Goal: Task Accomplishment & Management: Complete application form

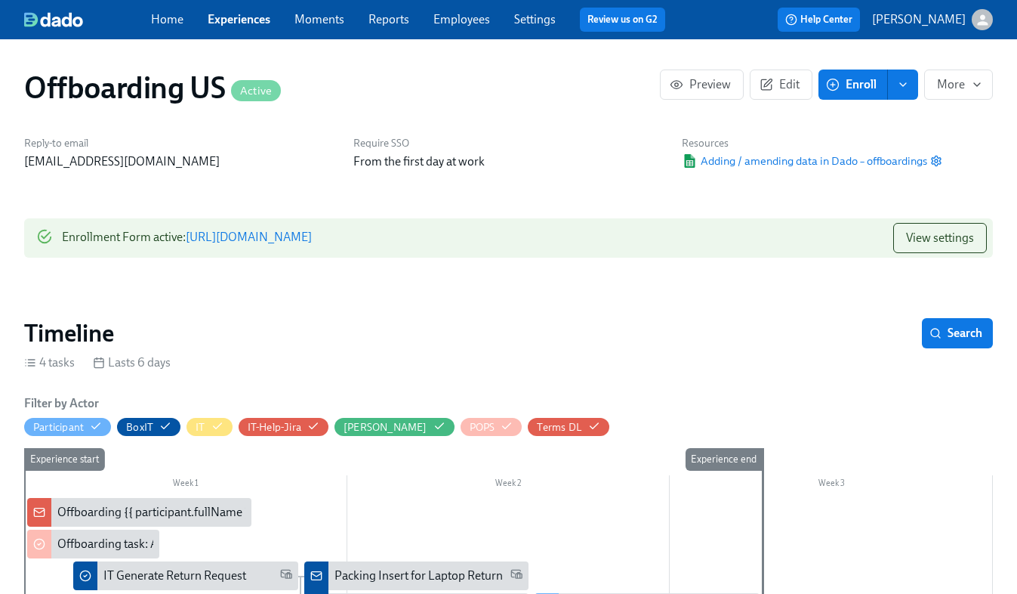
scroll to position [0, 212]
click at [312, 240] on link "https://my.dadohr.com/enrollmentForms/FUg6rzn-7AObwd7iR2P99-WC2IBQ7" at bounding box center [249, 237] width 126 height 14
click at [228, 28] on div "Home Experiences Moments Reports Employees Settings Review us on G2" at bounding box center [414, 20] width 526 height 24
click at [230, 24] on link "Experiences" at bounding box center [239, 19] width 63 height 14
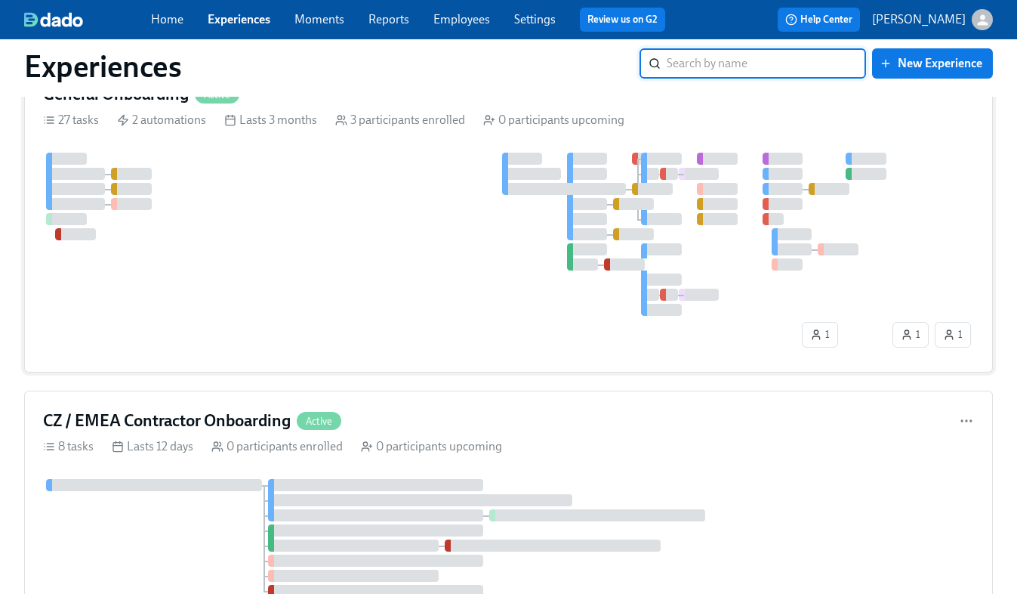
scroll to position [60, 0]
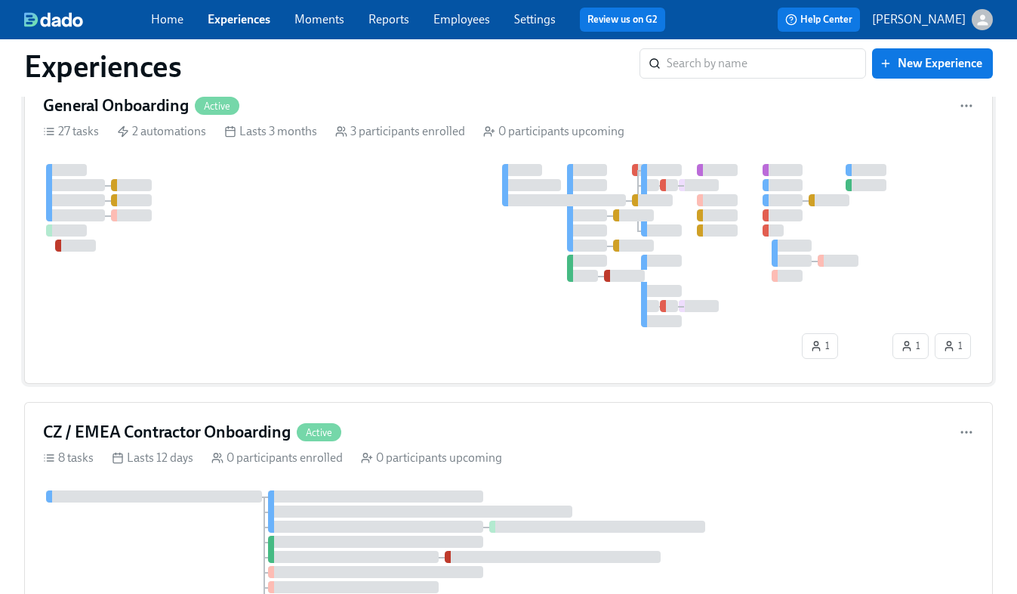
click at [259, 242] on div at bounding box center [466, 245] width 847 height 163
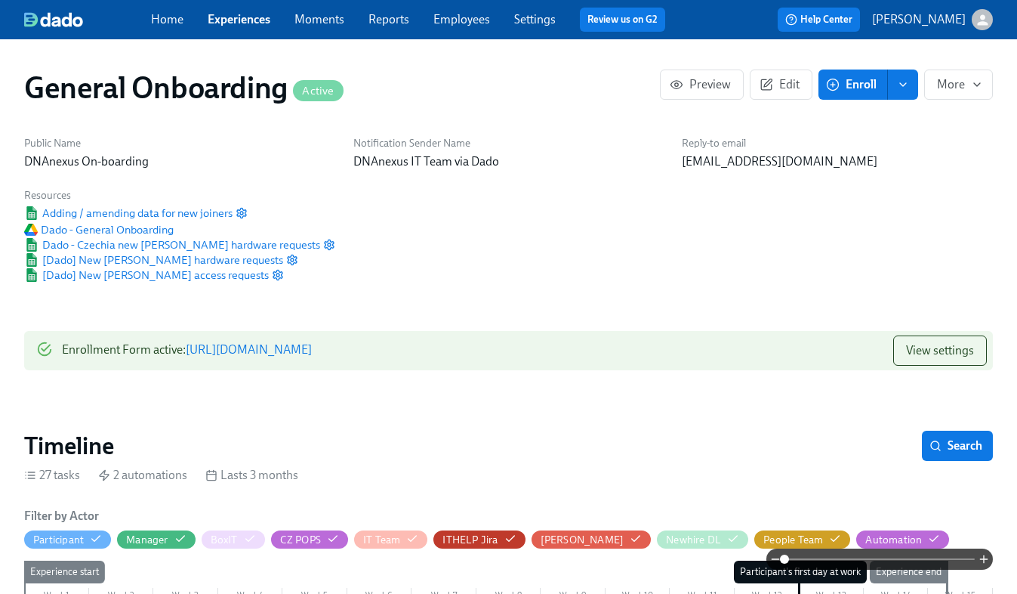
scroll to position [0, 4961]
click at [312, 353] on link "https://my.dadohr.com/enrollmentForms/FfWGd5ofBNpVC0oypAi5SXcktKCCp" at bounding box center [249, 349] width 126 height 14
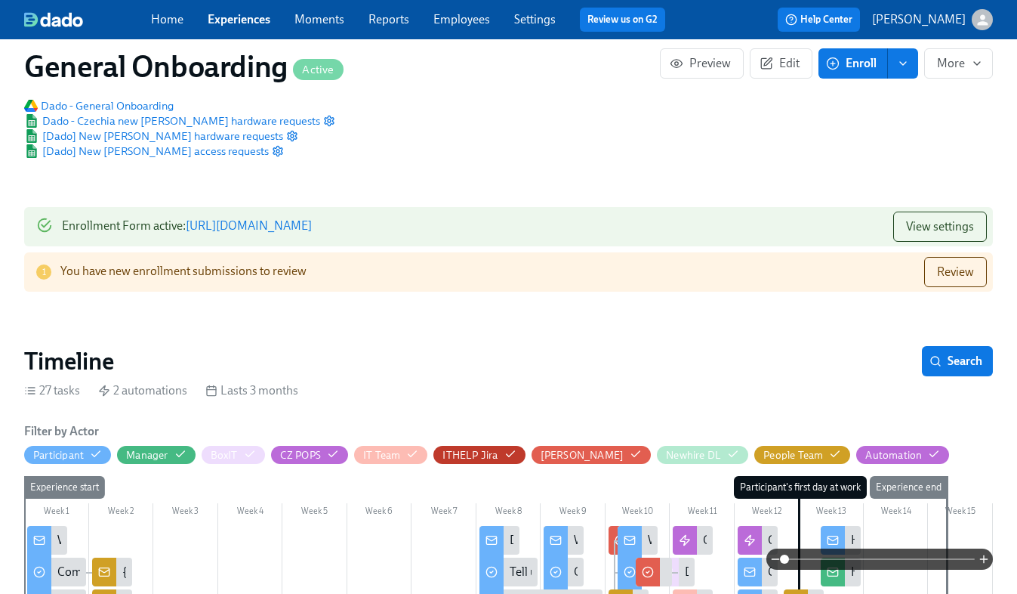
scroll to position [115, 0]
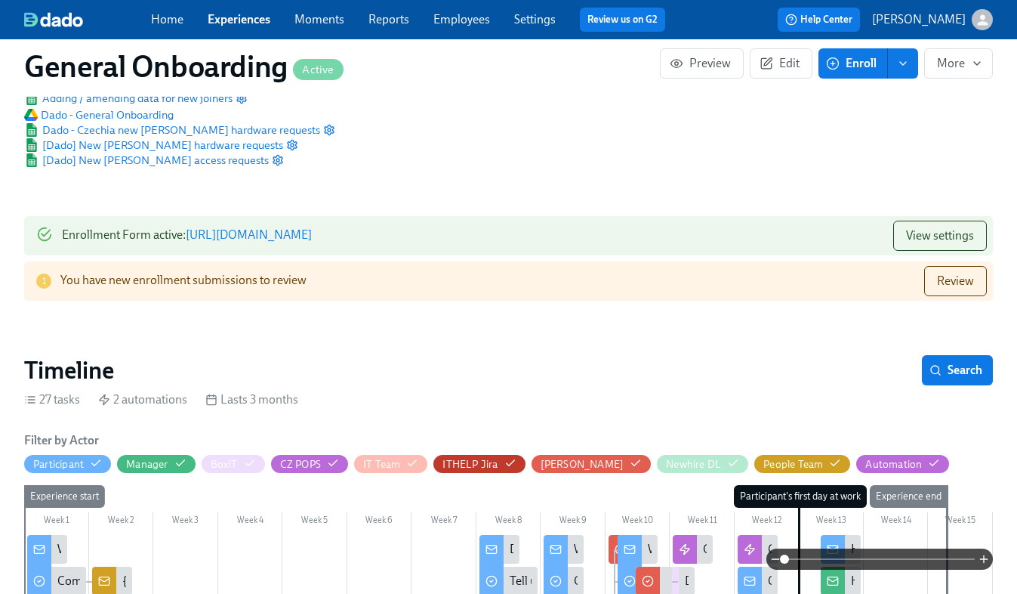
click at [311, 274] on div "1 You have new enrollment submissions to review Review" at bounding box center [508, 280] width 969 height 39
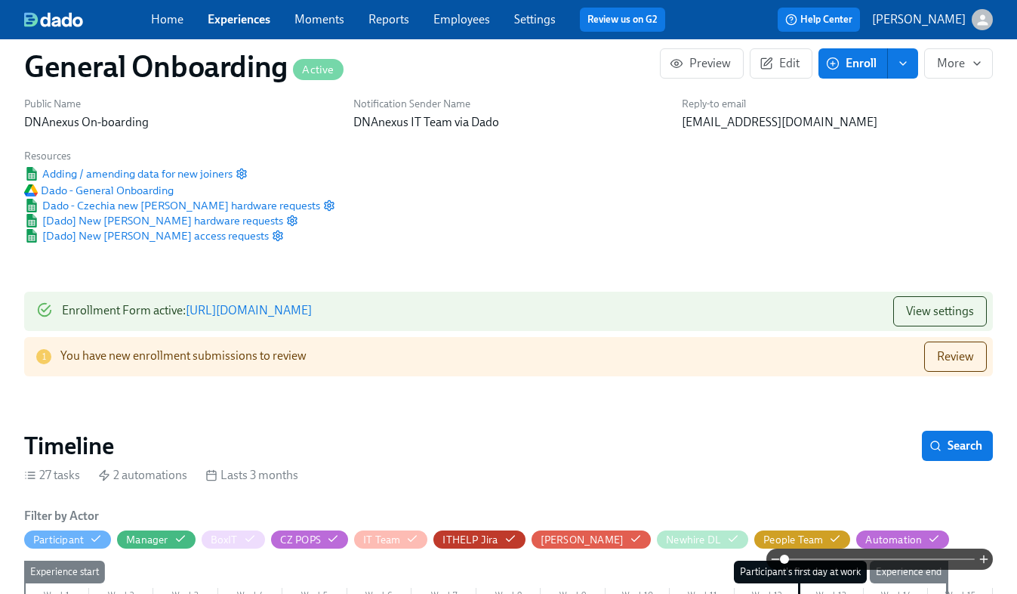
scroll to position [14, 0]
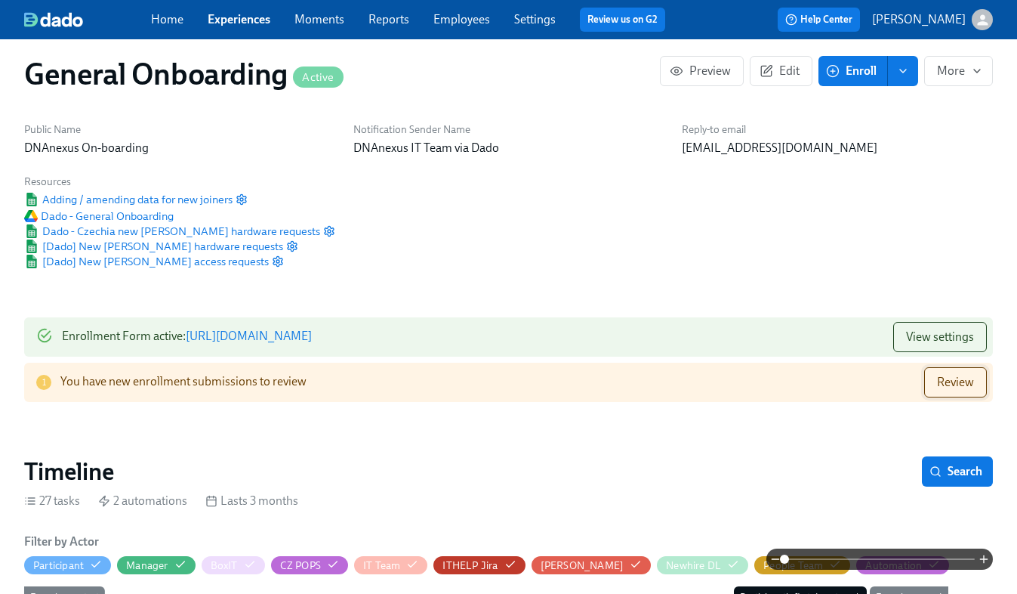
click at [953, 383] on span "Review" at bounding box center [955, 382] width 37 height 15
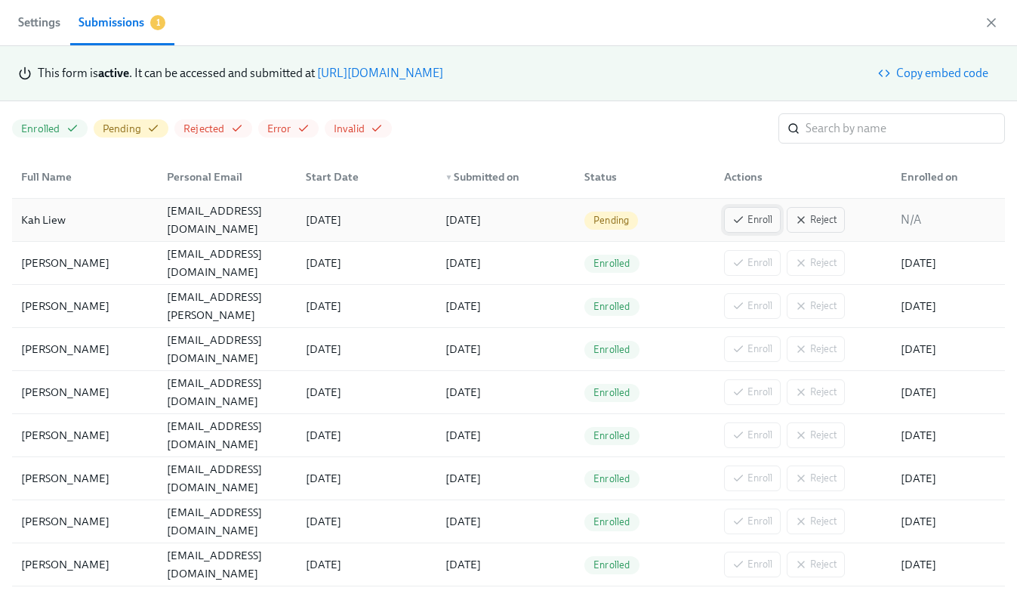
click at [746, 221] on span "Enroll" at bounding box center [753, 219] width 40 height 15
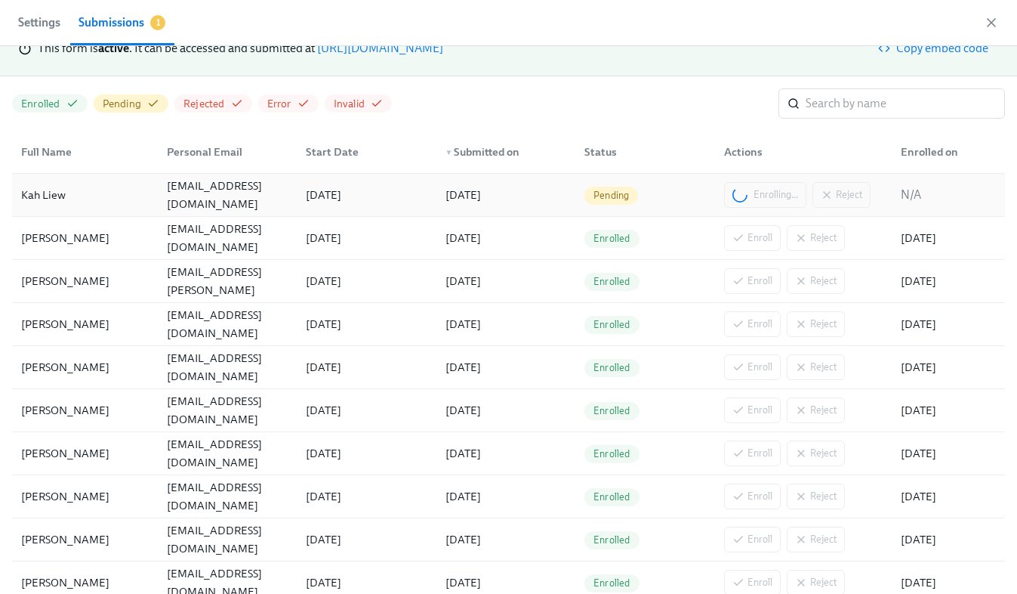
scroll to position [34, 0]
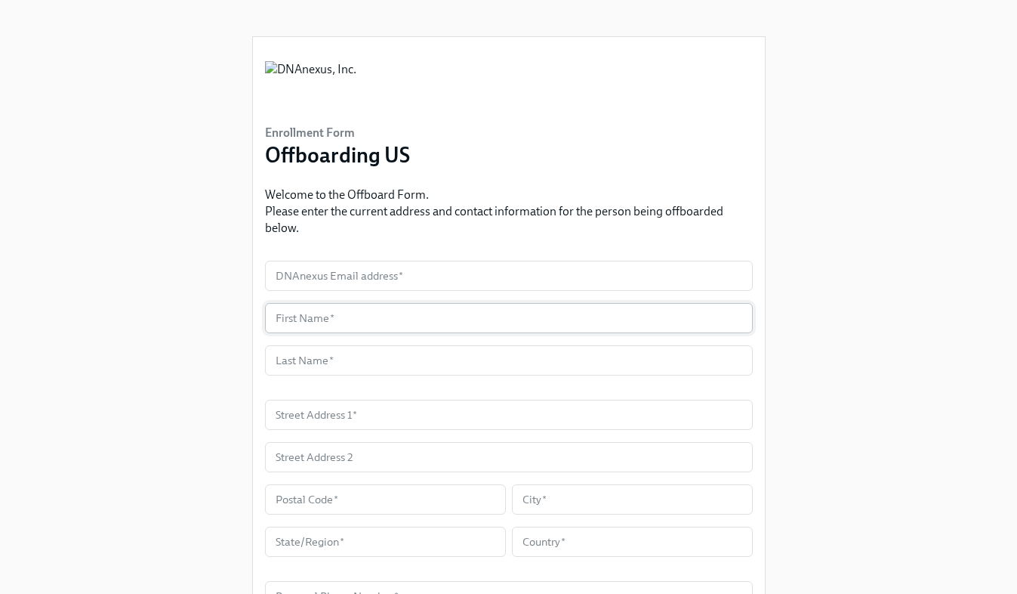
scroll to position [9, 0]
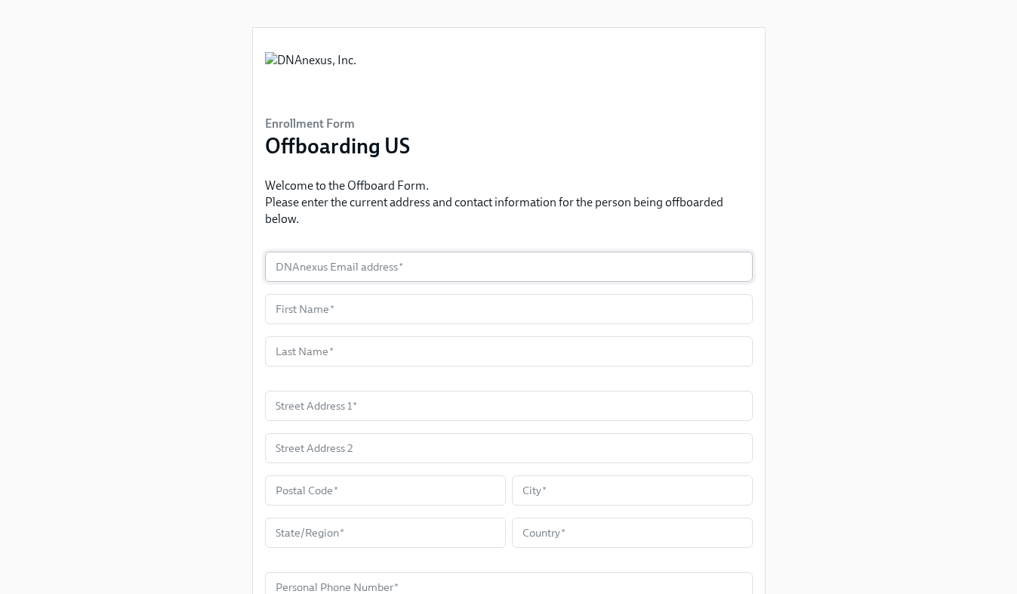
click at [353, 270] on input "text" at bounding box center [509, 266] width 488 height 30
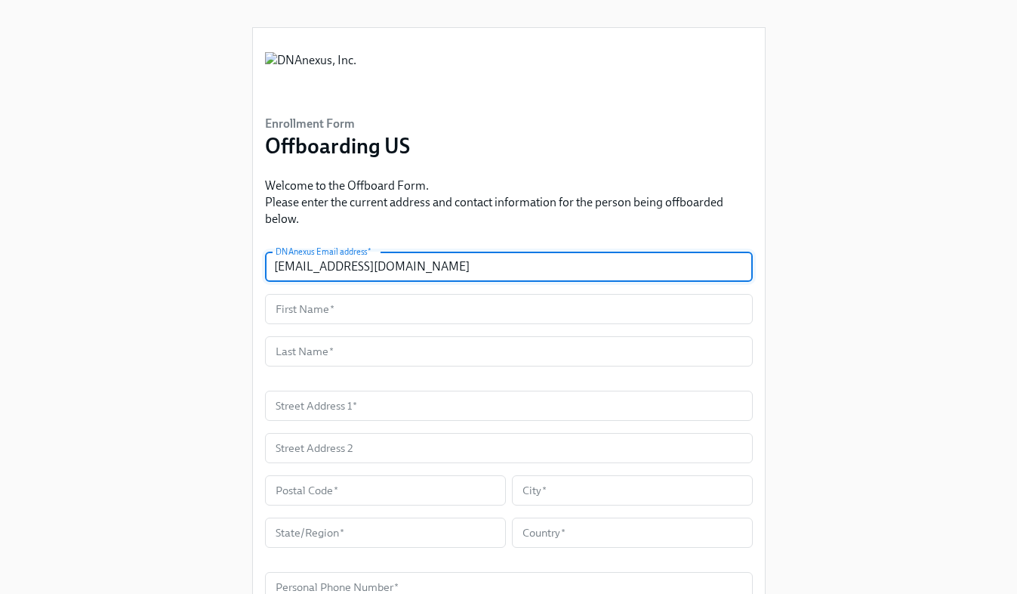
type input "kdoshi@dnanexus.com"
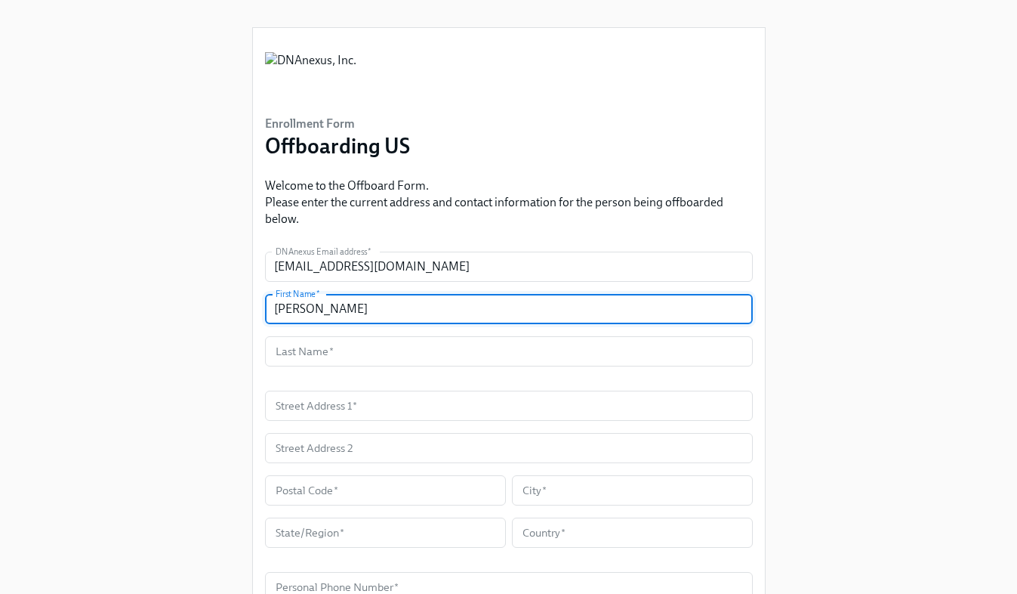
drag, startPoint x: 314, startPoint y: 315, endPoint x: 224, endPoint y: 313, distance: 90.7
click at [224, 313] on div "Enrollment Form Offboarding US Welcome to the Offboard Form. Please enter the c…" at bounding box center [508, 414] width 969 height 847
type input "Ketan"
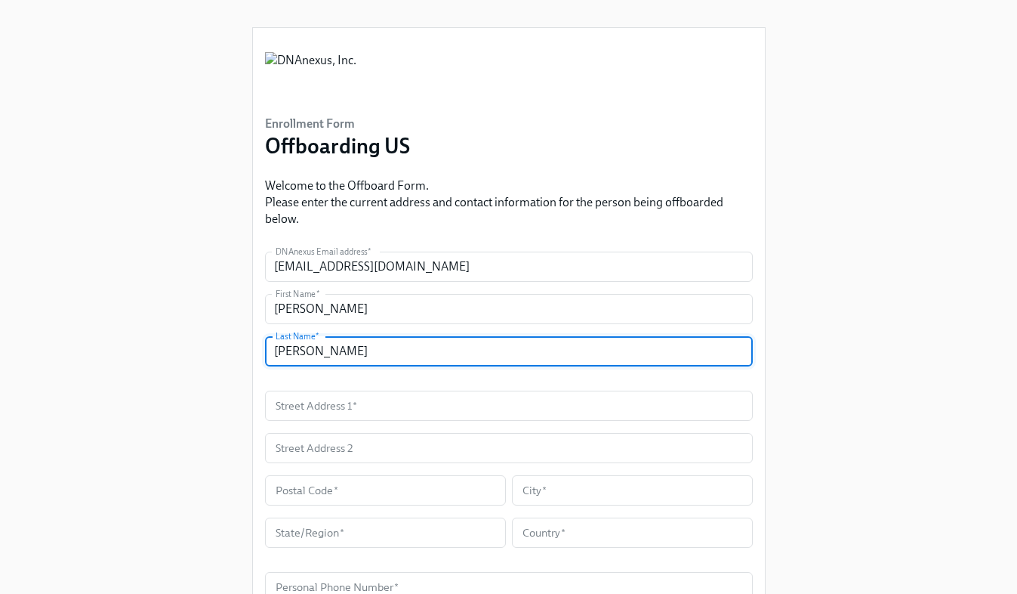
type input "Doshi"
click at [224, 383] on div "Enrollment Form Offboarding US Welcome to the Offboard Form. Please enter the c…" at bounding box center [508, 414] width 969 height 847
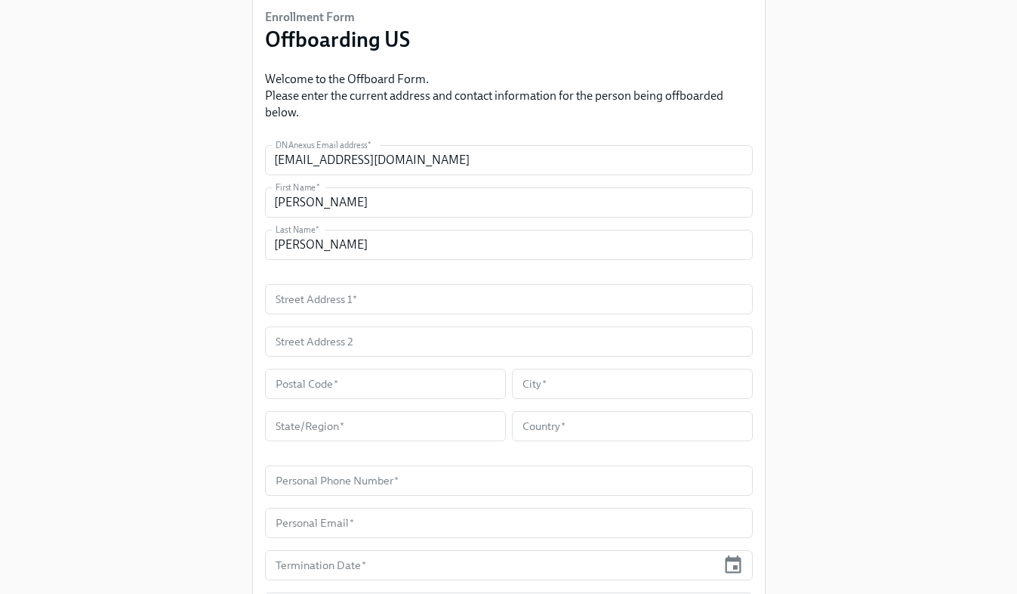
scroll to position [113, 0]
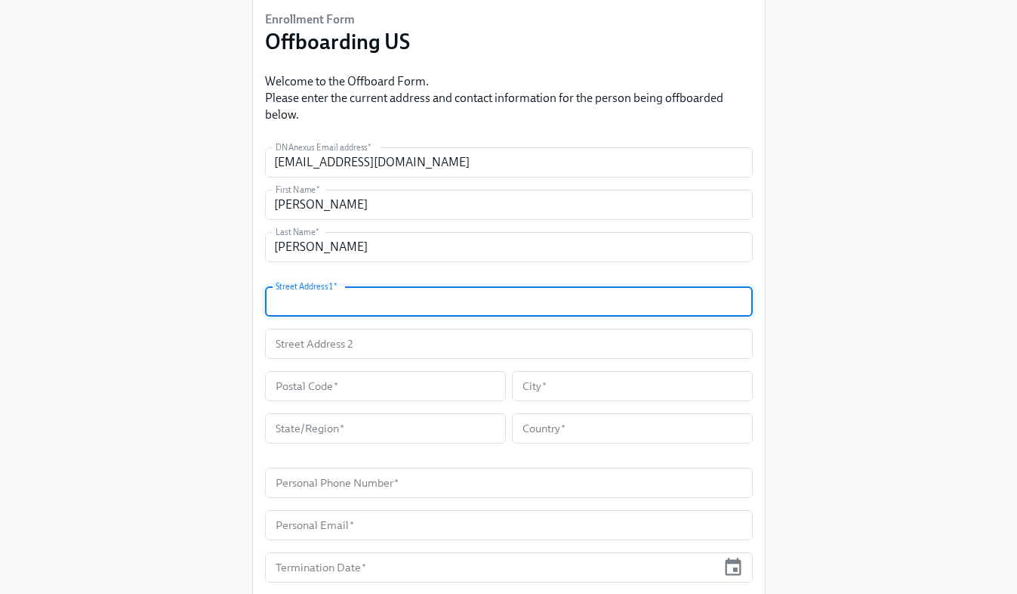
click at [313, 313] on input "text" at bounding box center [509, 301] width 488 height 30
paste input "1015 Azalea Drive"
type input "1015 Azalea Drive"
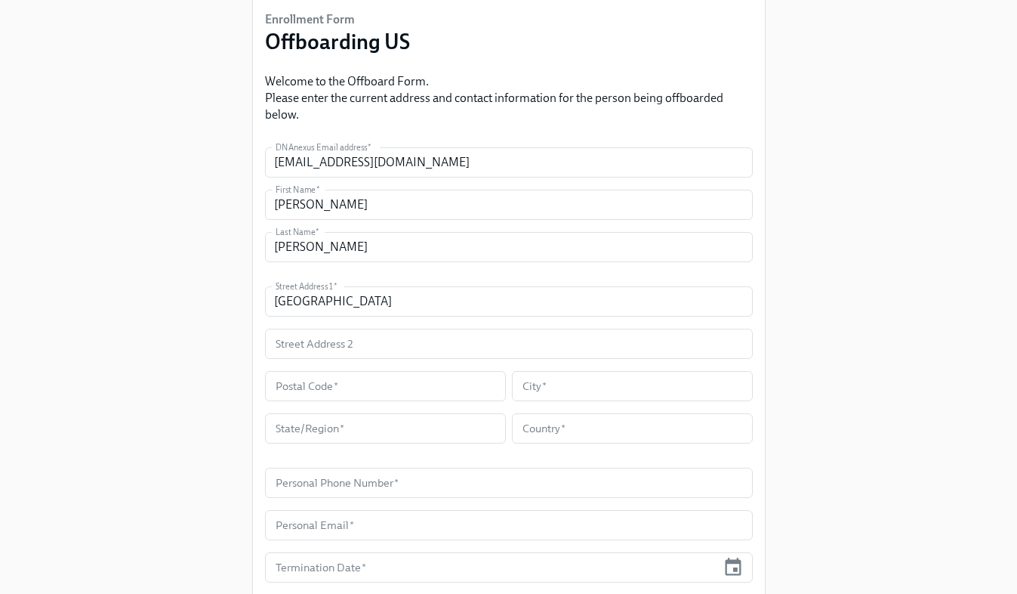
click at [227, 348] on div "Enrollment Form Offboarding US Welcome to the Offboard Form. Please enter the c…" at bounding box center [508, 310] width 969 height 847
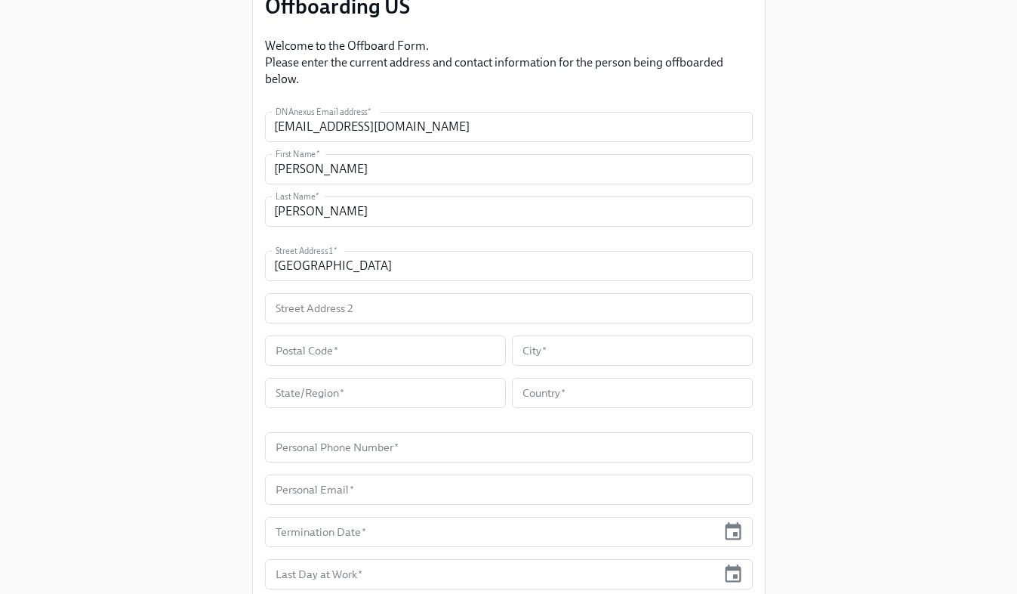
scroll to position [148, 0]
click at [350, 350] on input "text" at bounding box center [385, 351] width 241 height 30
paste input "94086"
type input "94086"
click at [547, 353] on input "text" at bounding box center [632, 351] width 241 height 30
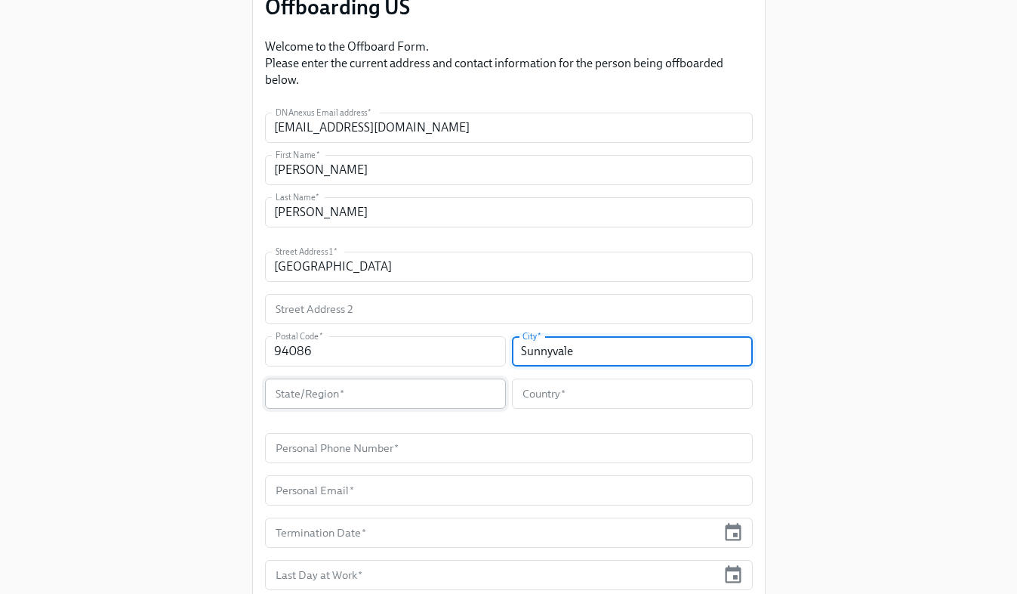
type input "Sunnyvale"
click at [439, 403] on input "text" at bounding box center [385, 393] width 241 height 30
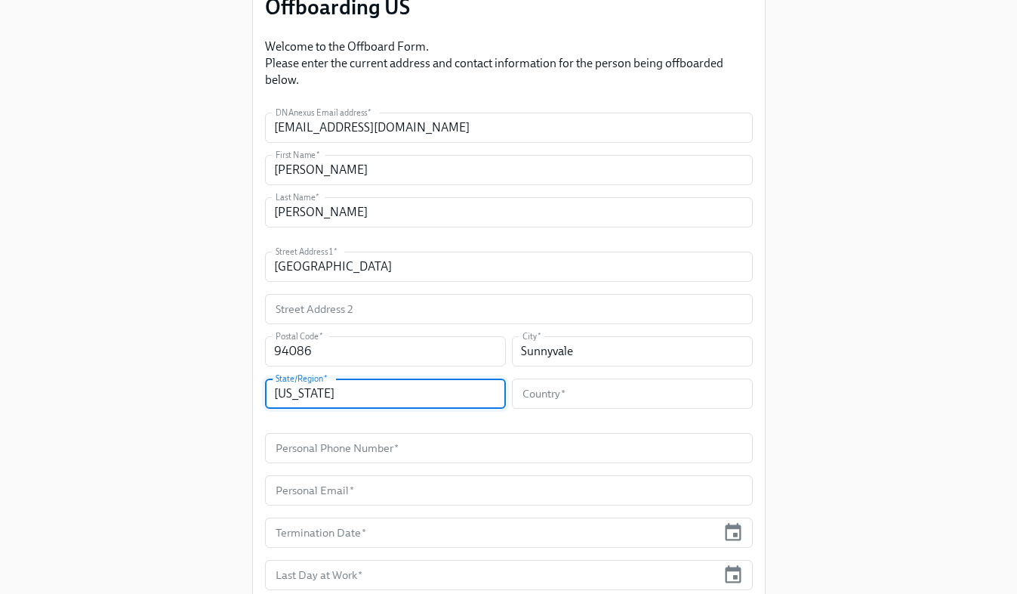
type input "california"
click at [208, 409] on div "Enrollment Form Offboarding US Welcome to the Offboard Form. Please enter the c…" at bounding box center [508, 275] width 969 height 847
click at [566, 395] on input "text" at bounding box center [632, 393] width 241 height 30
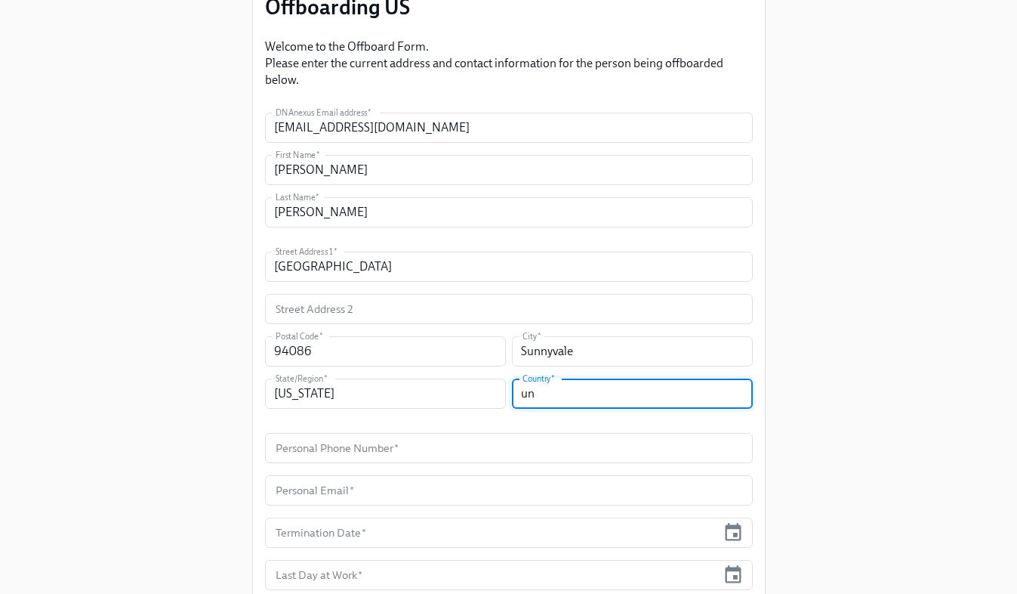
type input "u"
type input "United States"
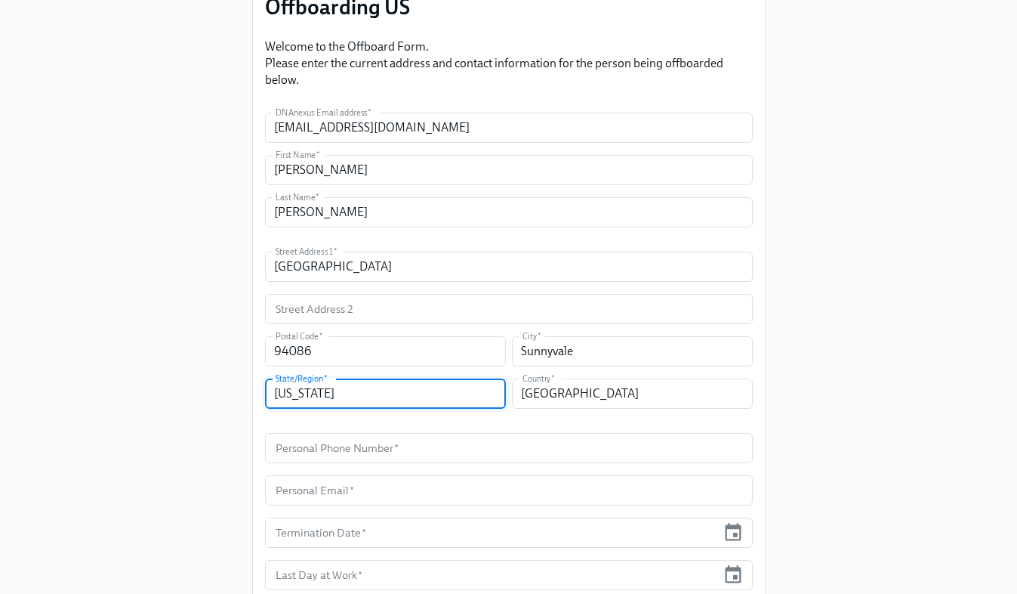
drag, startPoint x: 406, startPoint y: 395, endPoint x: 159, endPoint y: 391, distance: 247.0
click at [160, 393] on div "Enrollment Form Offboarding US Welcome to the Offboard Form. Please enter the c…" at bounding box center [508, 275] width 969 height 847
type input "[US_STATE]"
click at [123, 419] on div "Enrollment Form Offboarding US Welcome to the Offboard Form. Please enter the c…" at bounding box center [508, 275] width 969 height 847
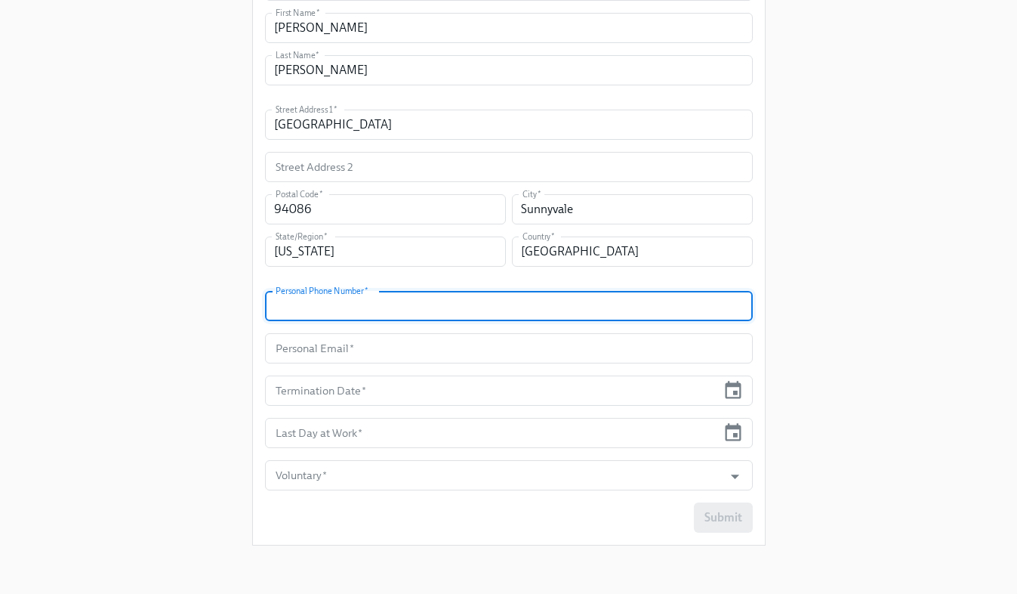
click at [324, 317] on input "text" at bounding box center [509, 306] width 488 height 30
paste input "(650) 864-3829"
type input "(650) 864-3829"
click at [331, 352] on input "text" at bounding box center [509, 348] width 488 height 30
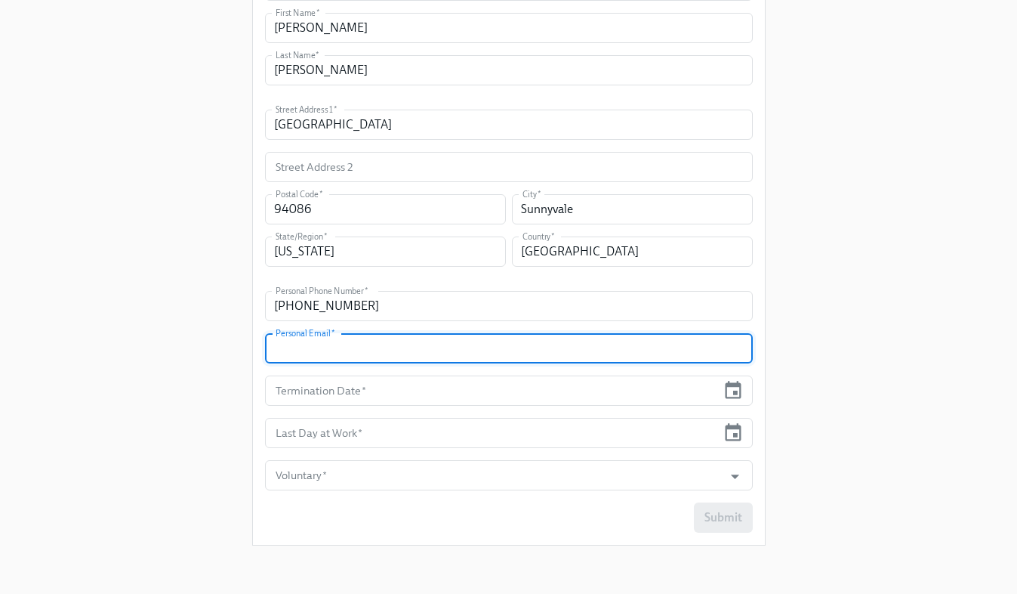
paste input "doshi@cs.stanford.edu"
type input "doshi@cs.stanford.edu"
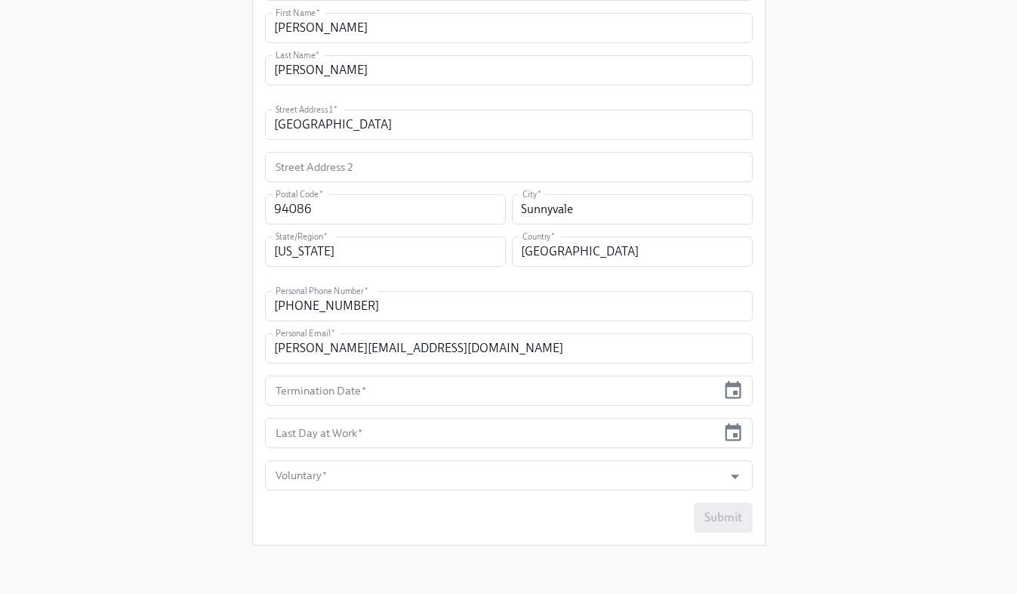
click at [881, 328] on div "Enrollment Form Offboarding US Welcome to the Offboard Form. Please enter the c…" at bounding box center [508, 133] width 969 height 847
click at [739, 383] on icon "button" at bounding box center [734, 389] width 16 height 17
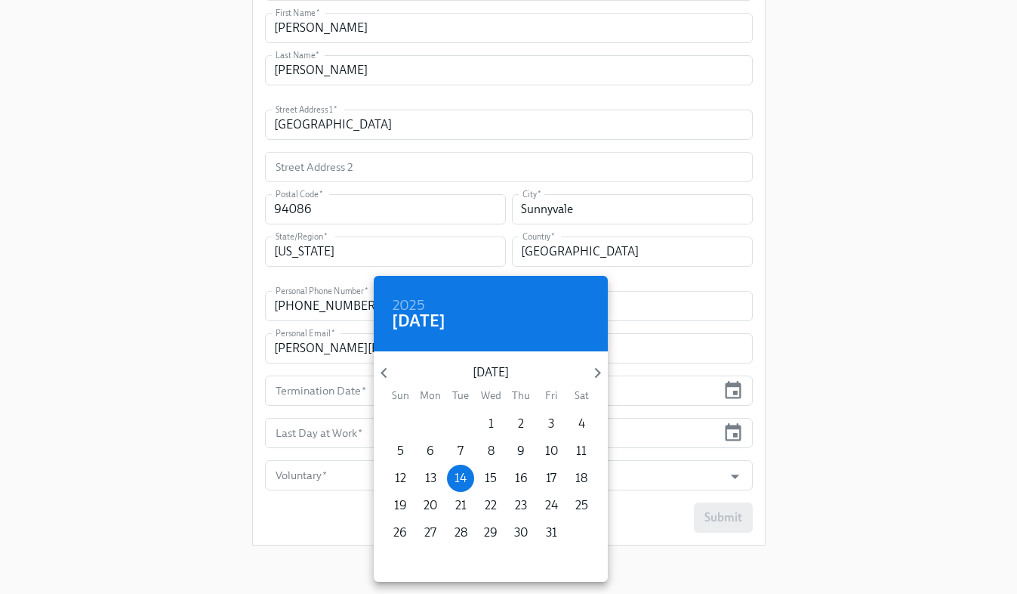
click at [881, 455] on div at bounding box center [508, 297] width 1017 height 594
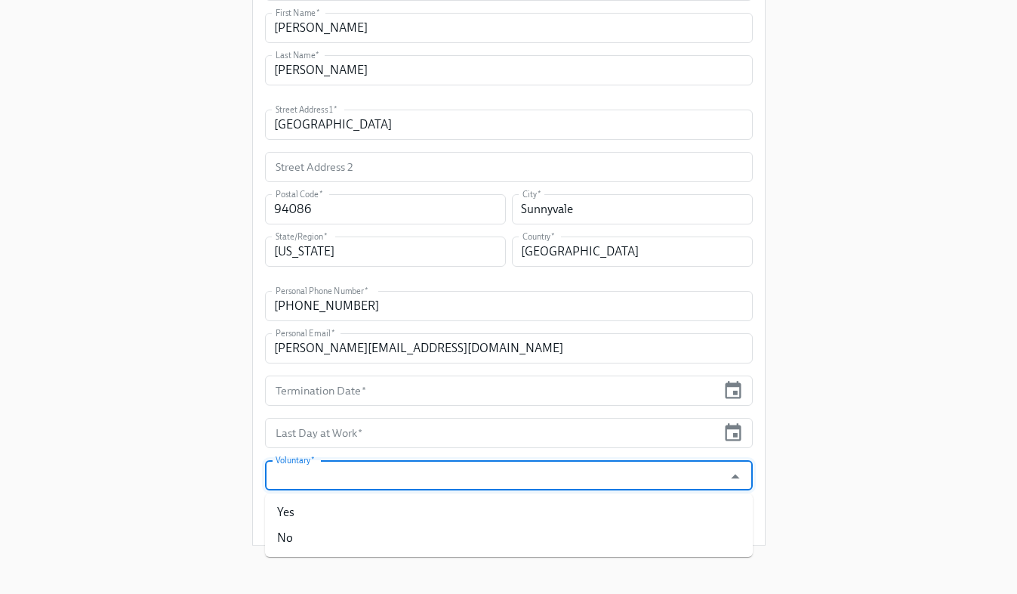
click at [622, 469] on input "Voluntary   *" at bounding box center [495, 475] width 444 height 30
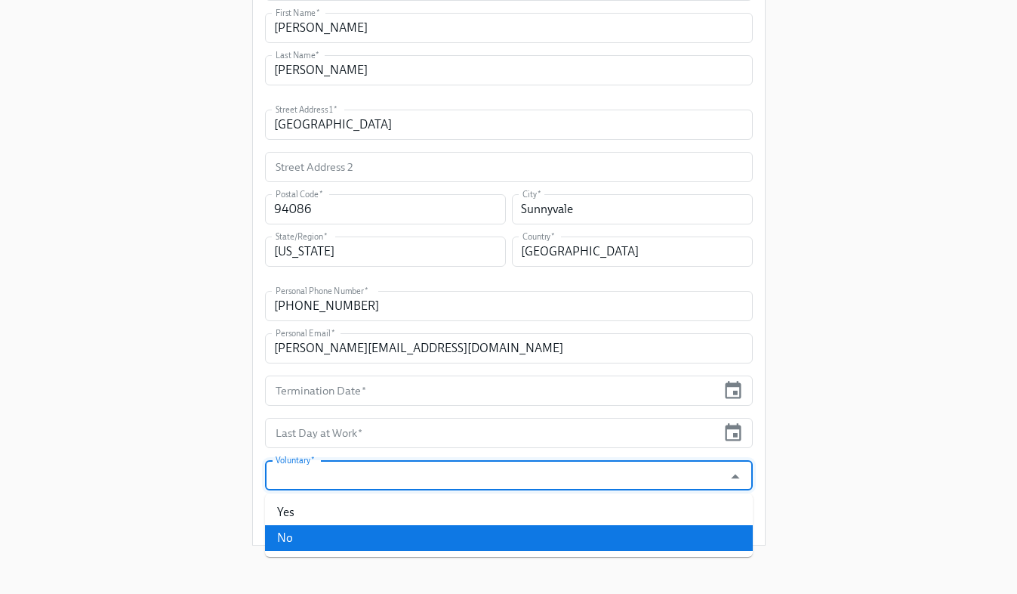
click at [389, 541] on li "No" at bounding box center [509, 538] width 488 height 26
type input "No"
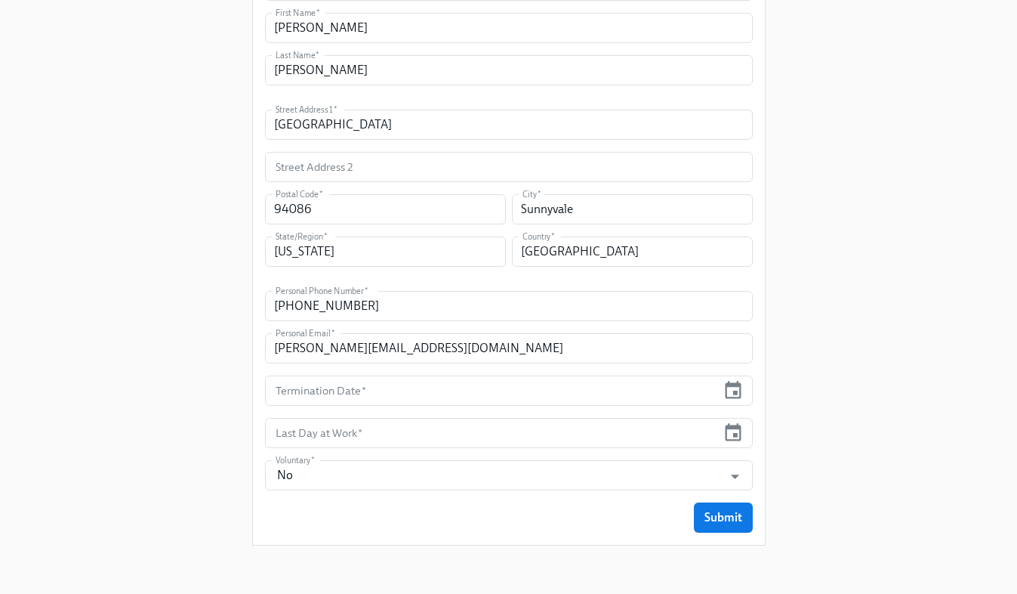
click at [796, 429] on div "Enrollment Form Offboarding US Welcome to the Offboard Form. Please enter the c…" at bounding box center [508, 133] width 969 height 847
click at [728, 388] on icon "button" at bounding box center [733, 390] width 20 height 20
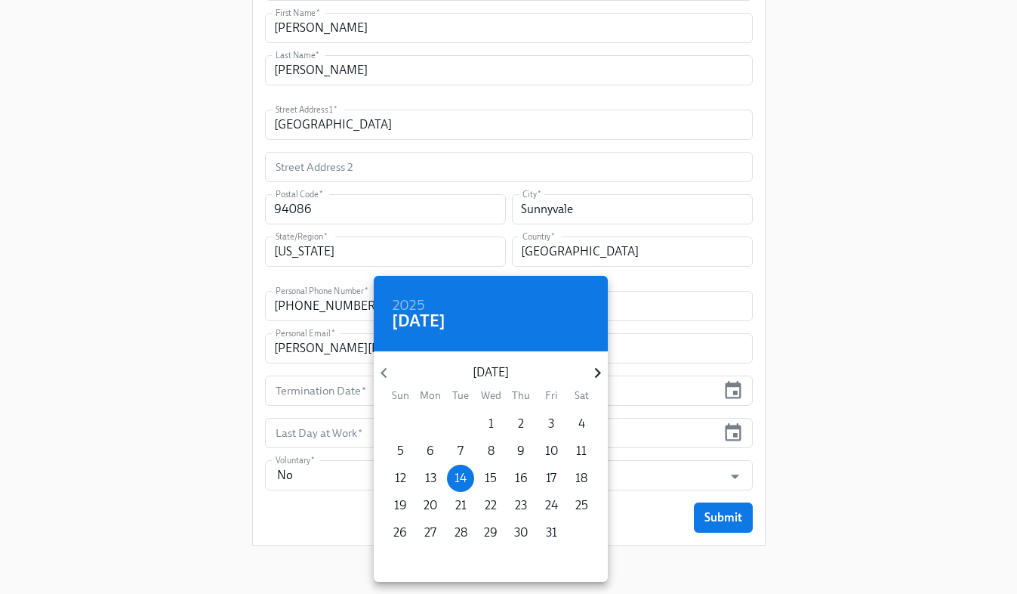
click at [592, 371] on icon "button" at bounding box center [598, 373] width 20 height 20
click at [580, 420] on p "1" at bounding box center [581, 423] width 5 height 17
type input "11/01/2025"
click at [738, 434] on div at bounding box center [508, 297] width 1017 height 594
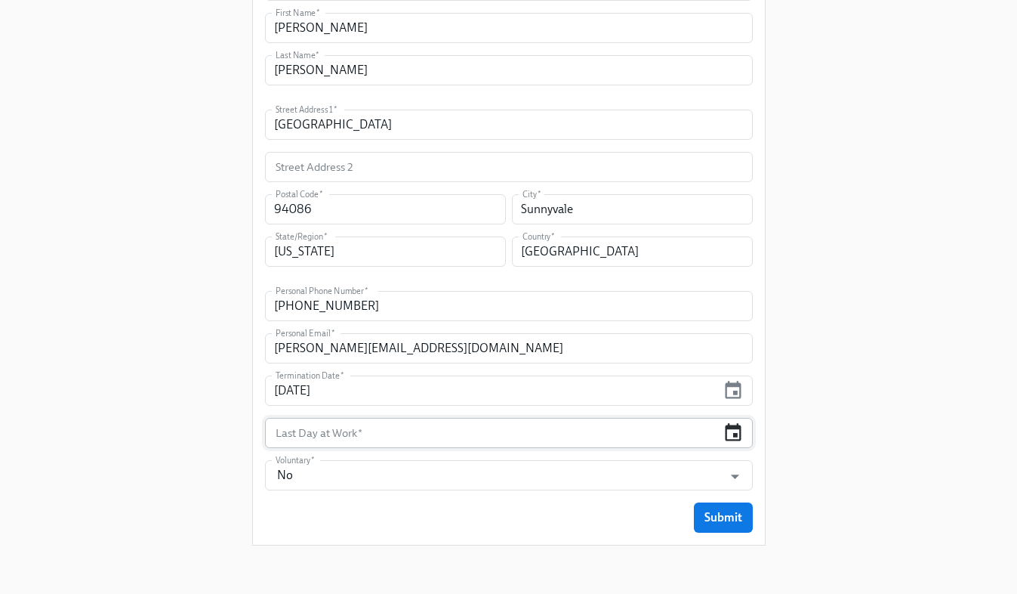
click at [736, 434] on icon "button" at bounding box center [734, 431] width 16 height 17
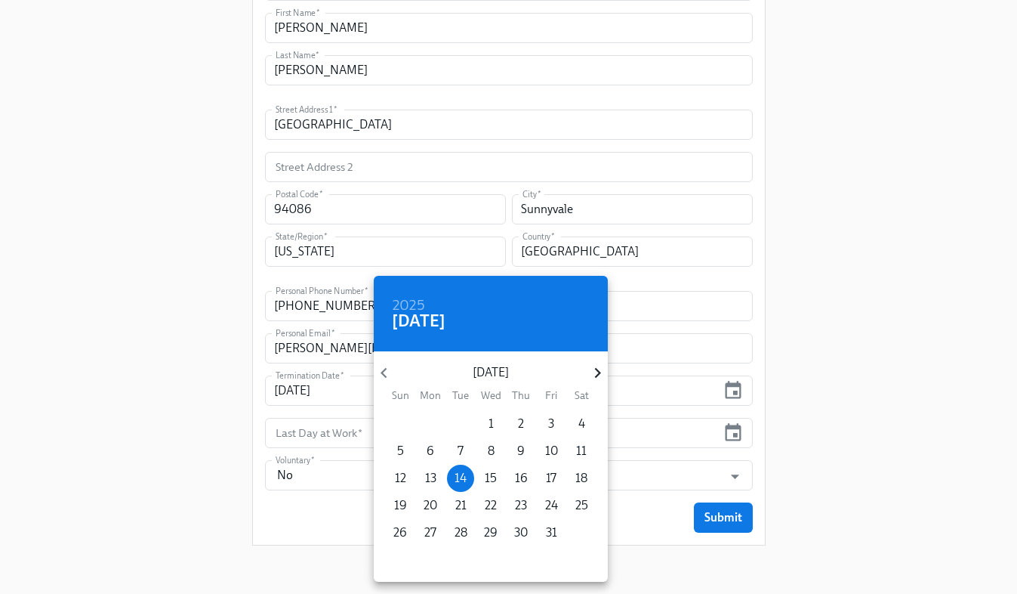
click at [598, 364] on icon "button" at bounding box center [598, 373] width 20 height 20
click at [577, 421] on span "1" at bounding box center [581, 423] width 27 height 17
type input "11/01/2025"
click at [838, 361] on div at bounding box center [508, 297] width 1017 height 594
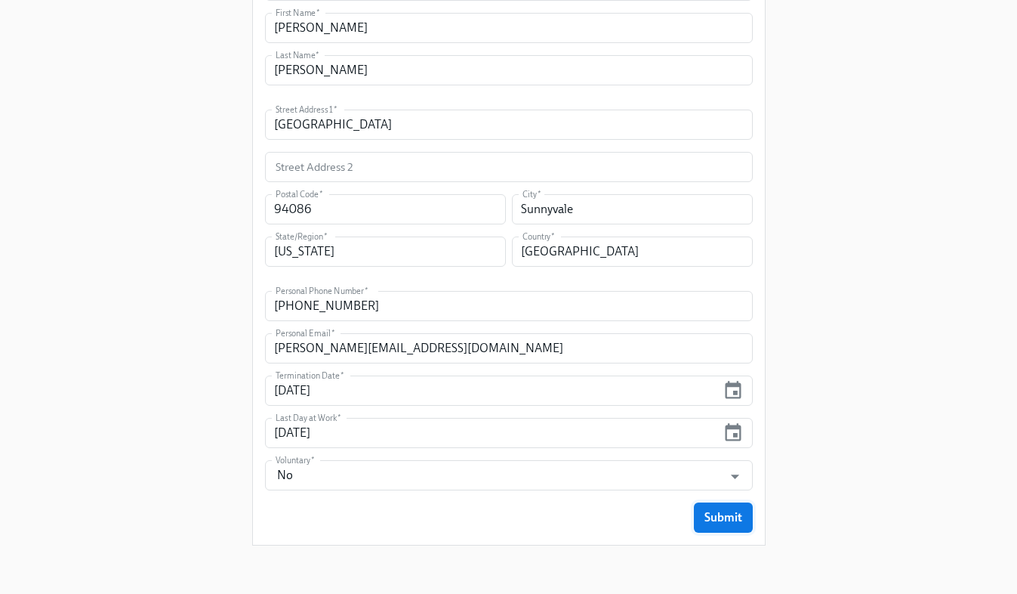
click at [708, 520] on span "Submit" at bounding box center [724, 517] width 38 height 15
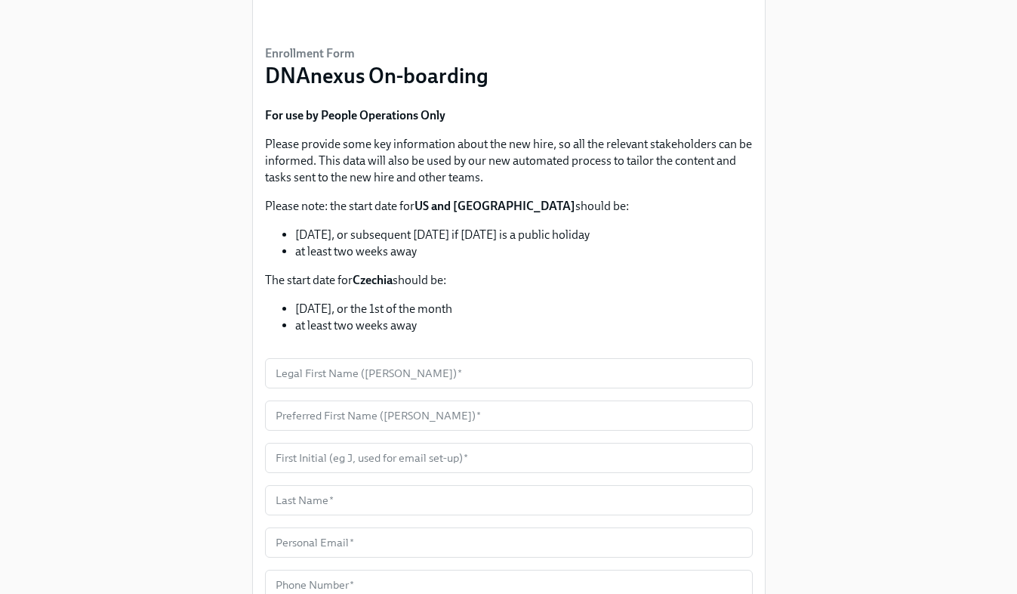
scroll to position [103, 0]
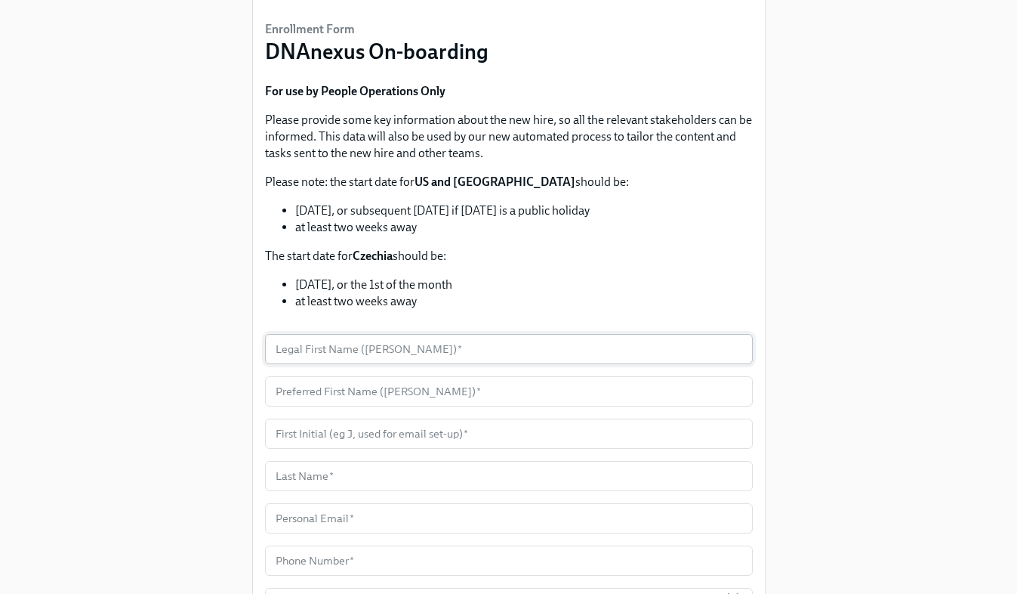
click at [356, 344] on input "text" at bounding box center [509, 349] width 488 height 30
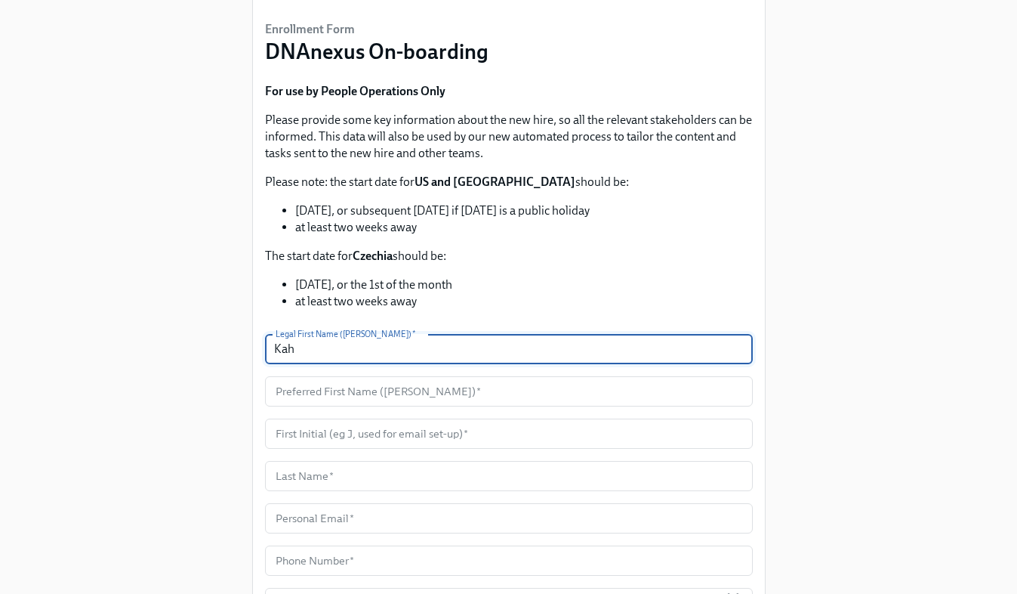
click at [236, 344] on div "Enrollment Form DNAnexus On-boarding For use by People Operations Only Please p…" at bounding box center [508, 502] width 969 height 1211
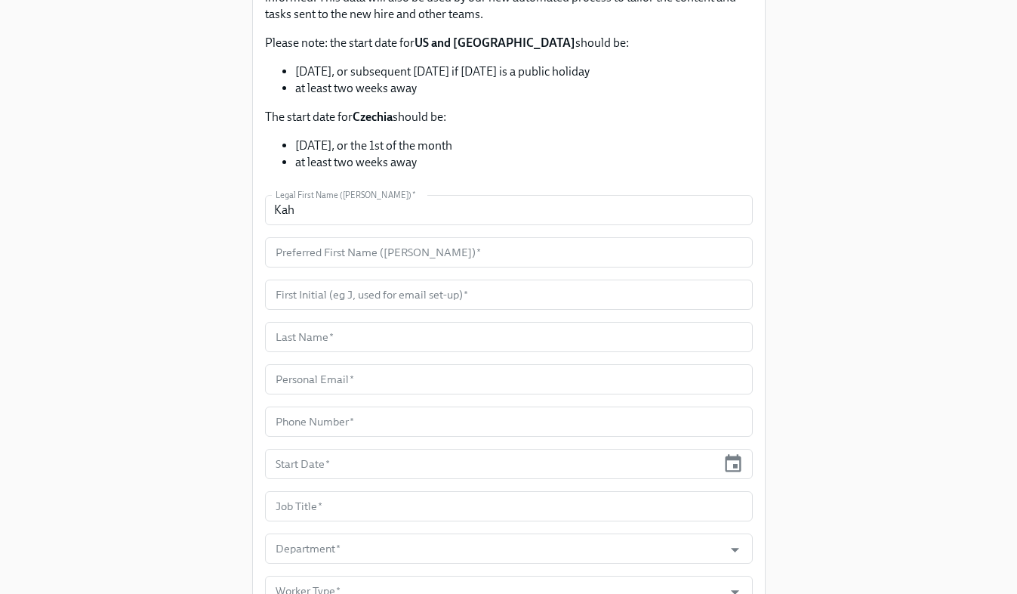
scroll to position [251, 0]
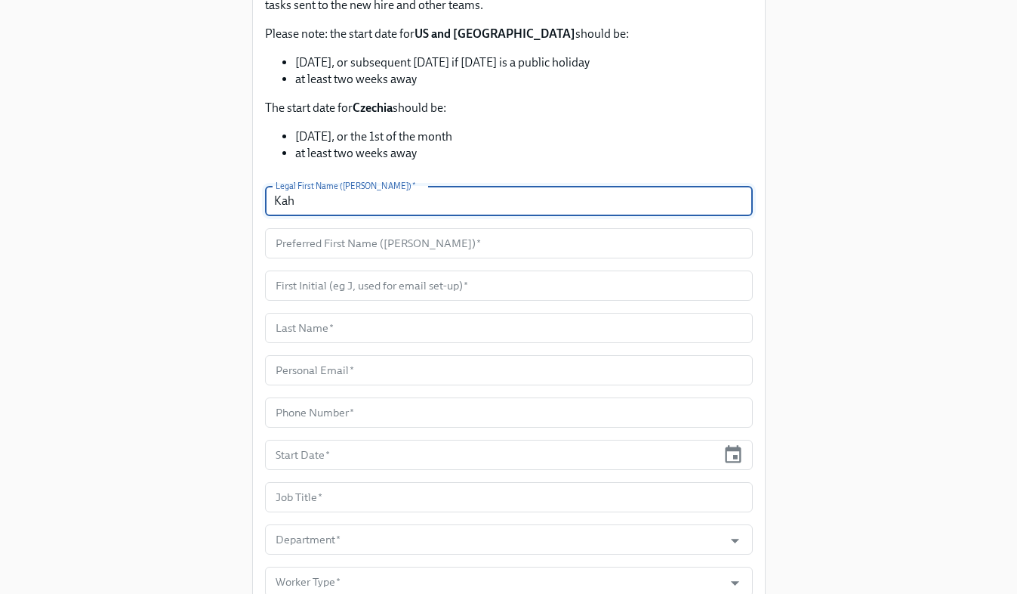
click at [410, 197] on input "Kah" at bounding box center [509, 201] width 488 height 30
type input "Kahheng"
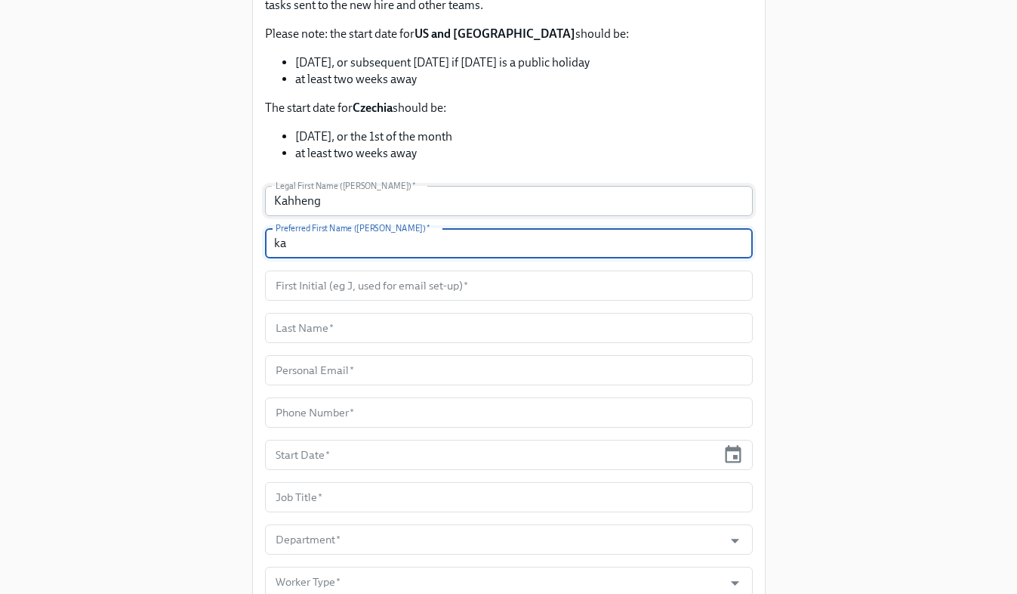
type input "k"
type input "Kah"
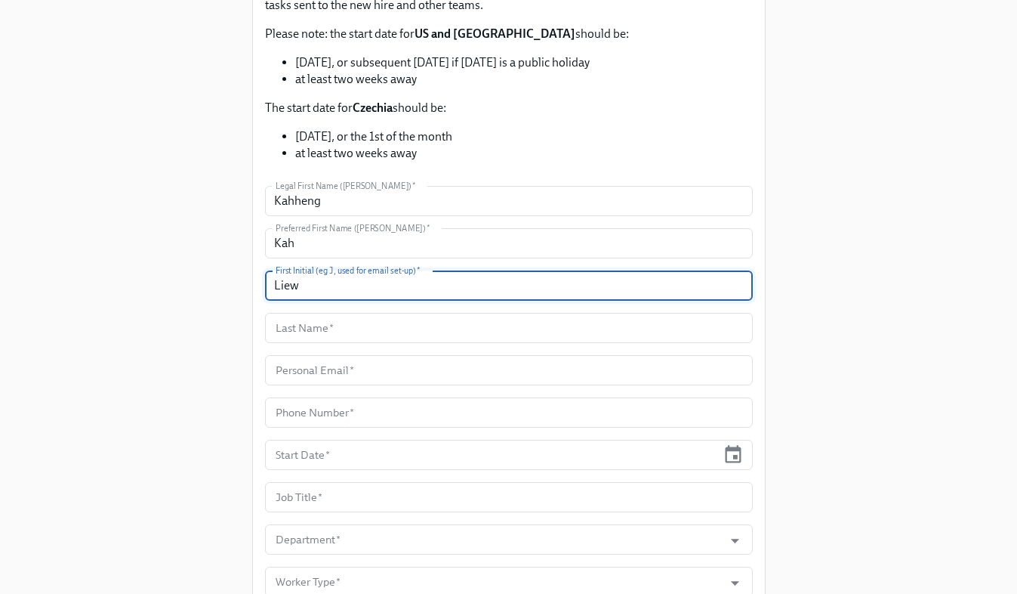
drag, startPoint x: 300, startPoint y: 290, endPoint x: 180, endPoint y: 262, distance: 123.3
click at [180, 262] on div "Enrollment Form DNAnexus On-boarding For use by People Operations Only Please p…" at bounding box center [508, 354] width 969 height 1211
type input "K"
click at [283, 328] on input "text" at bounding box center [509, 328] width 488 height 30
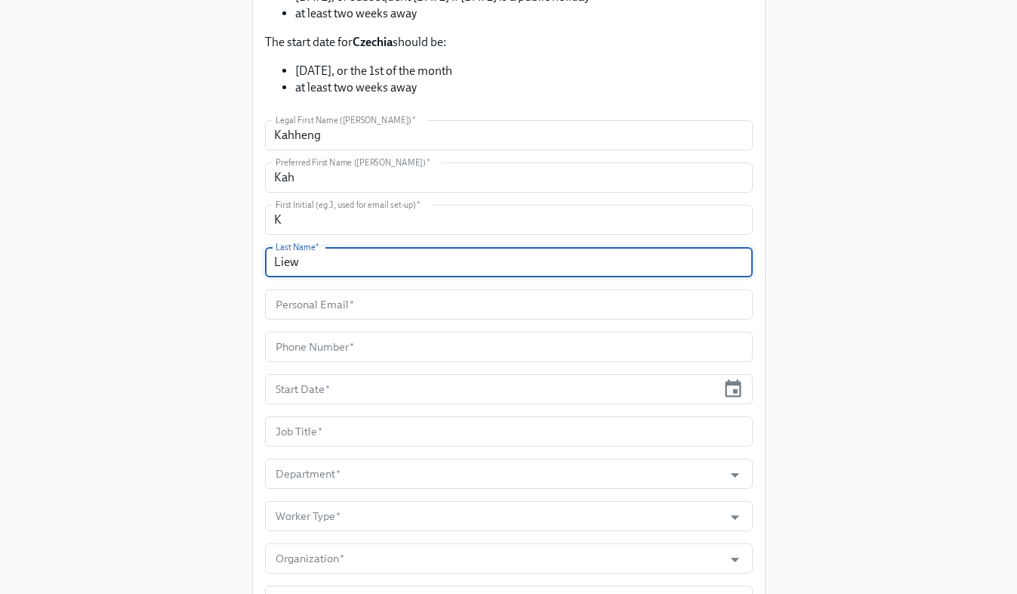
scroll to position [327, 0]
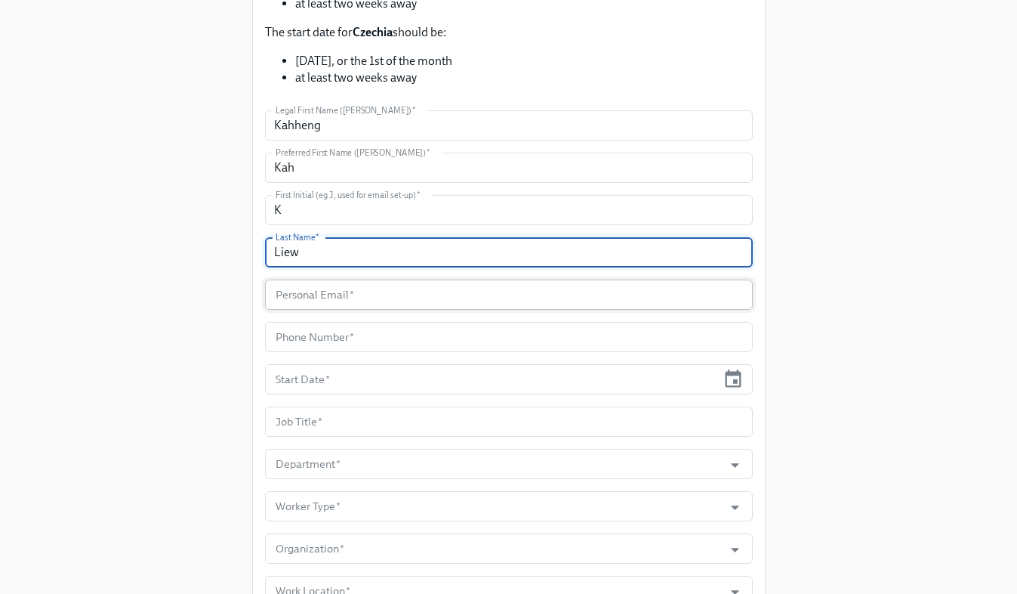
type input "Liew"
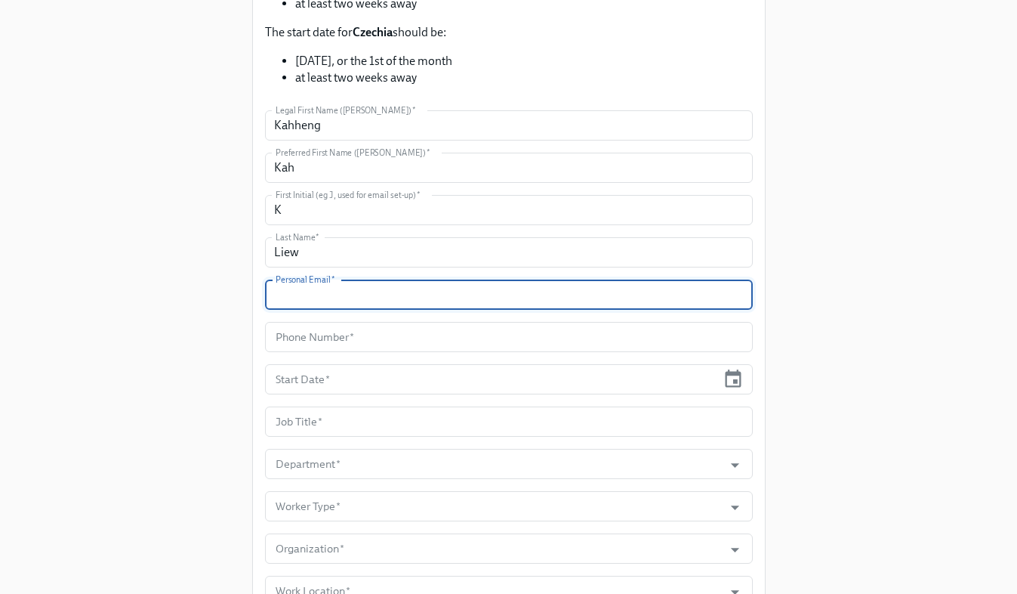
click at [318, 292] on input "text" at bounding box center [509, 294] width 488 height 30
click at [294, 300] on input "text" at bounding box center [509, 294] width 488 height 30
paste input "[EMAIL_ADDRESS][DOMAIN_NAME]"
type input "[EMAIL_ADDRESS][DOMAIN_NAME]"
click at [233, 328] on div "Enrollment Form DNAnexus On-boarding For use by People Operations Only Please p…" at bounding box center [508, 278] width 969 height 1211
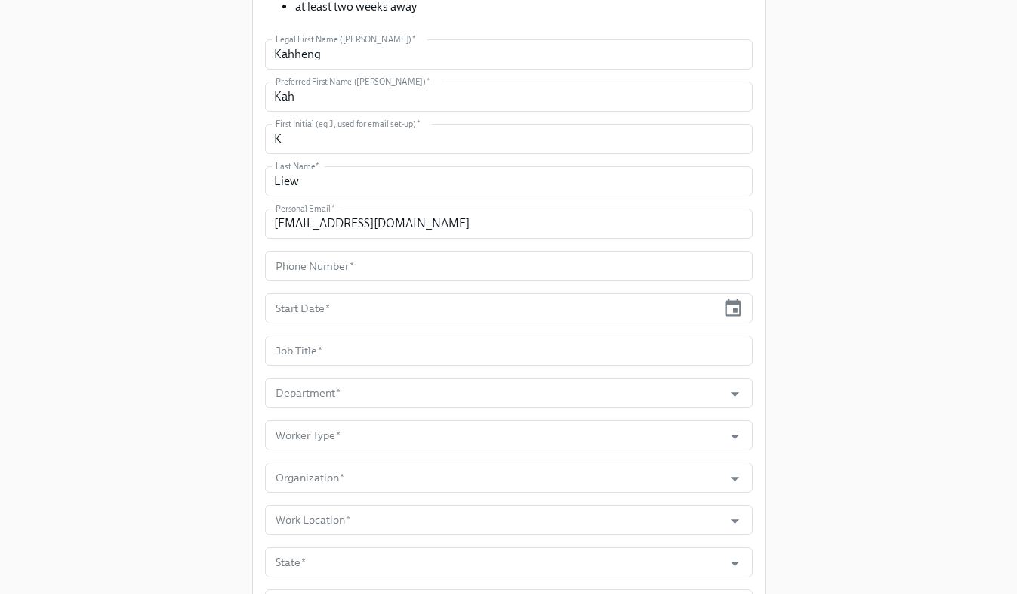
scroll to position [401, 0]
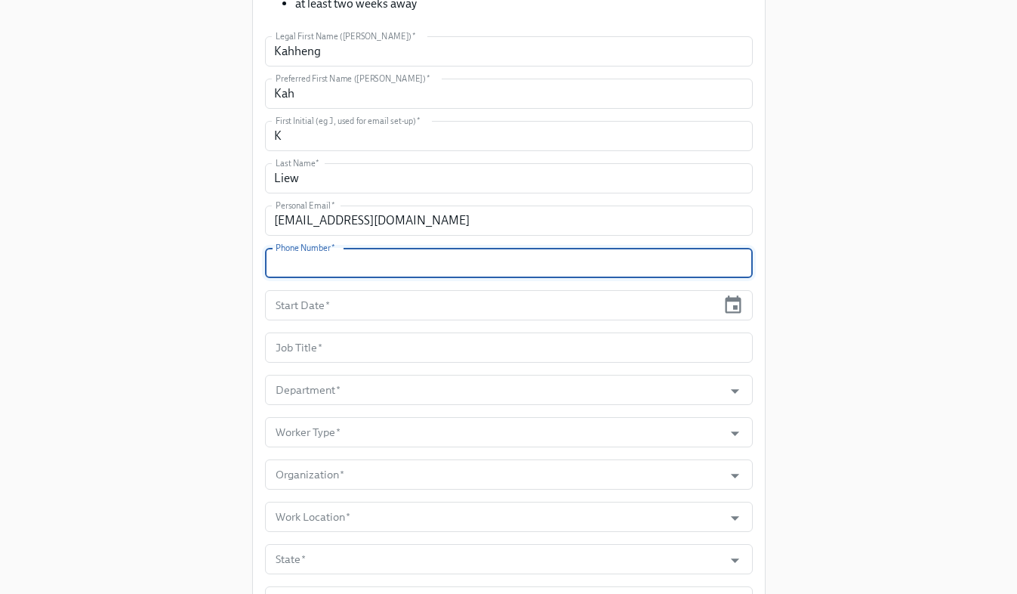
click at [292, 264] on input "text" at bounding box center [509, 263] width 488 height 30
paste input "[PHONE_NUMBER]"
type input "[PHONE_NUMBER]"
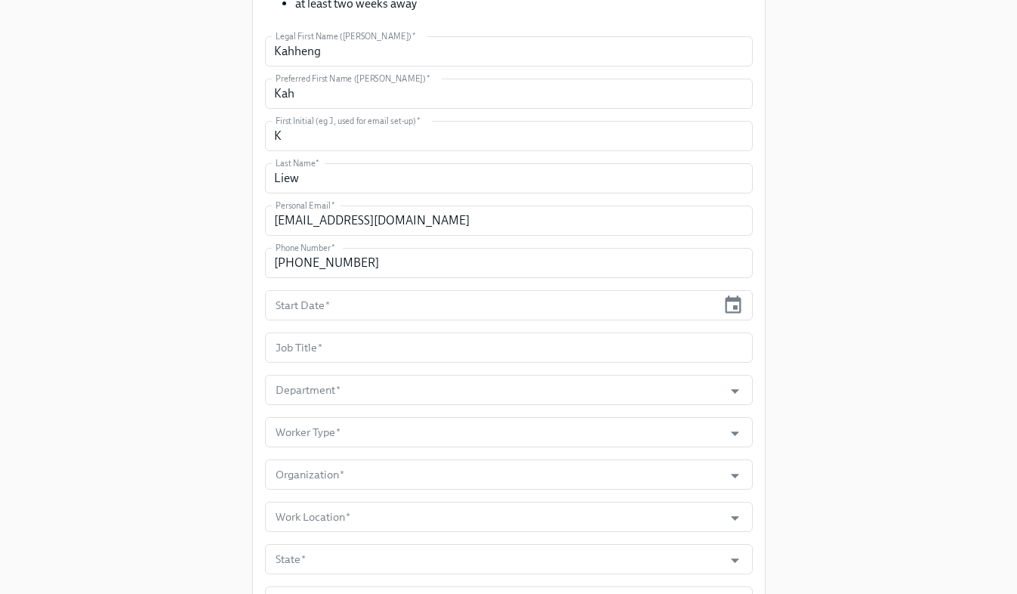
click at [230, 307] on div "Enrollment Form DNAnexus On-boarding For use by People Operations Only Please p…" at bounding box center [508, 204] width 969 height 1211
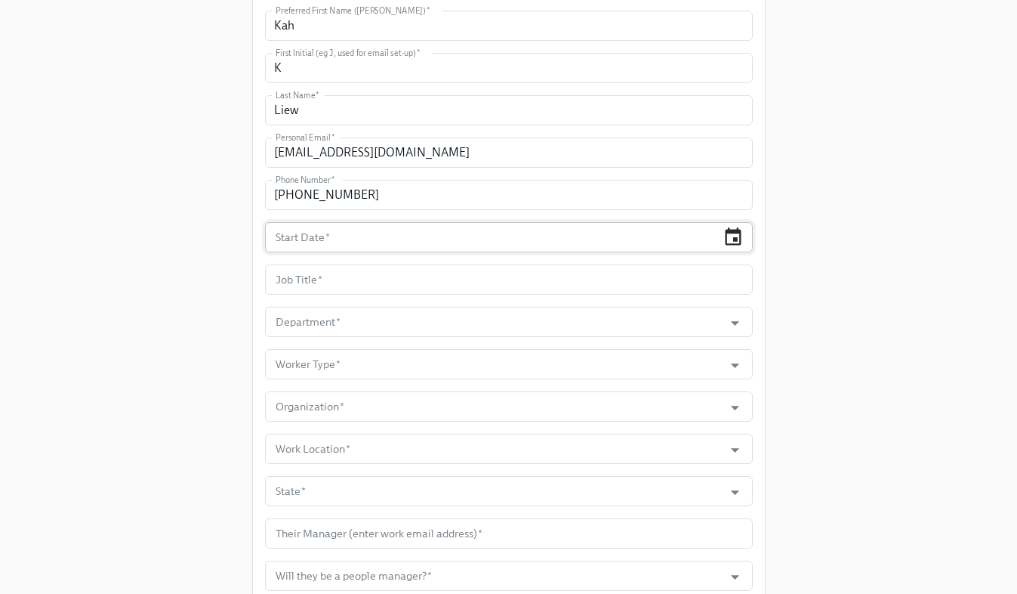
click at [733, 239] on icon "button" at bounding box center [733, 237] width 20 height 20
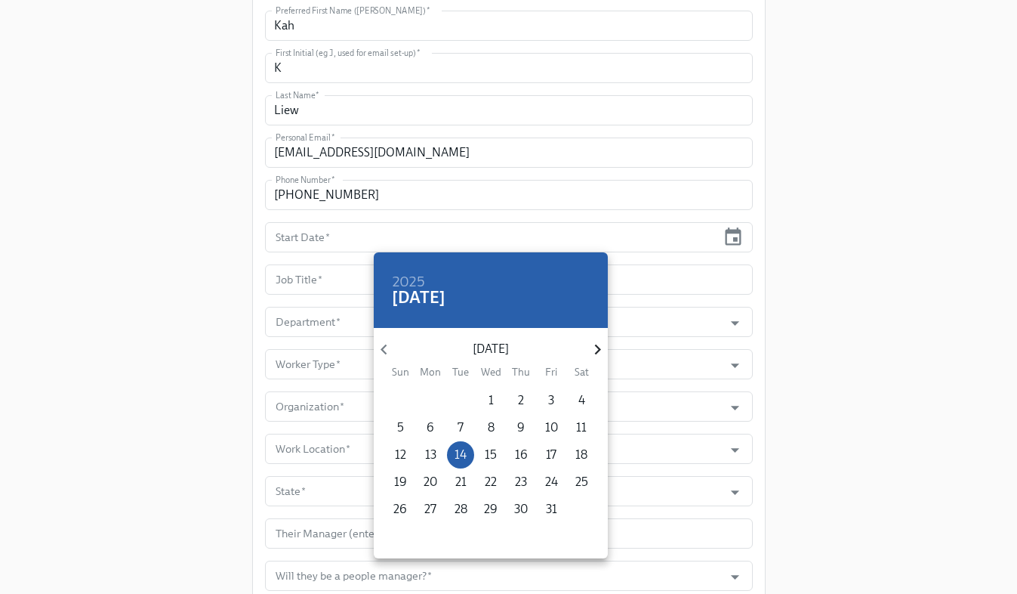
click at [596, 348] on icon "button" at bounding box center [598, 349] width 20 height 20
click at [434, 427] on span "3" at bounding box center [430, 427] width 27 height 17
type input "[DATE]"
click at [237, 325] on div at bounding box center [508, 297] width 1017 height 594
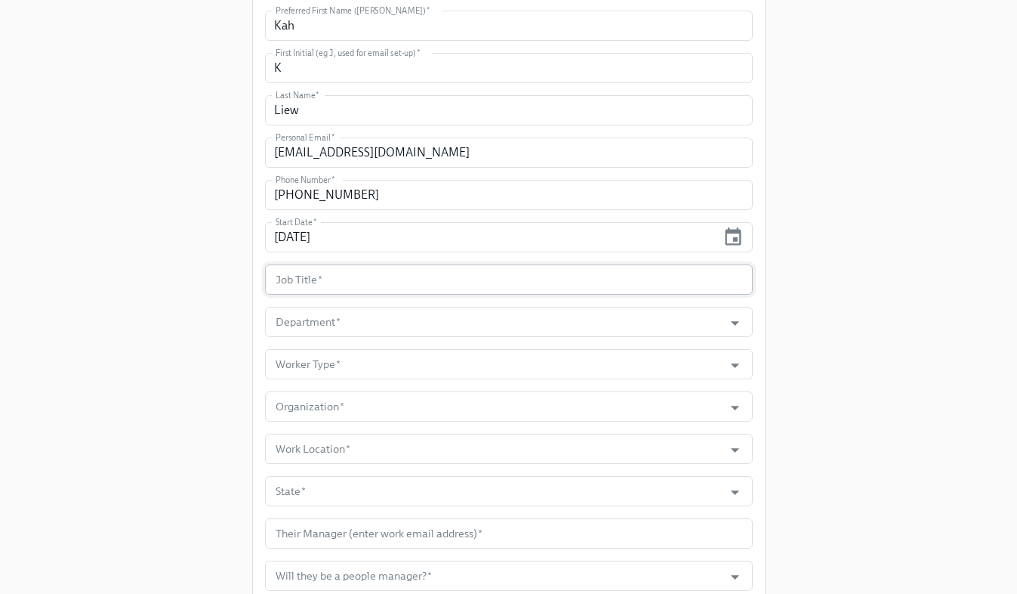
click at [338, 288] on input "text" at bounding box center [509, 279] width 488 height 30
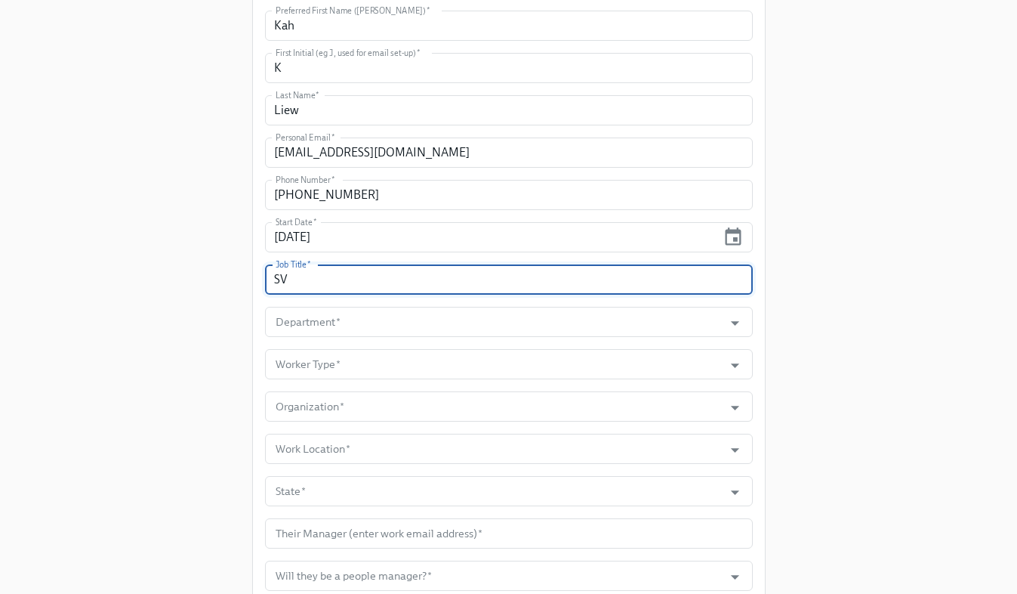
type input "S"
type input "VP, Accounting & Finance"
click at [224, 336] on div "Enrollment Form DNAnexus On-boarding For use by People Operations Only Please p…" at bounding box center [508, 136] width 969 height 1211
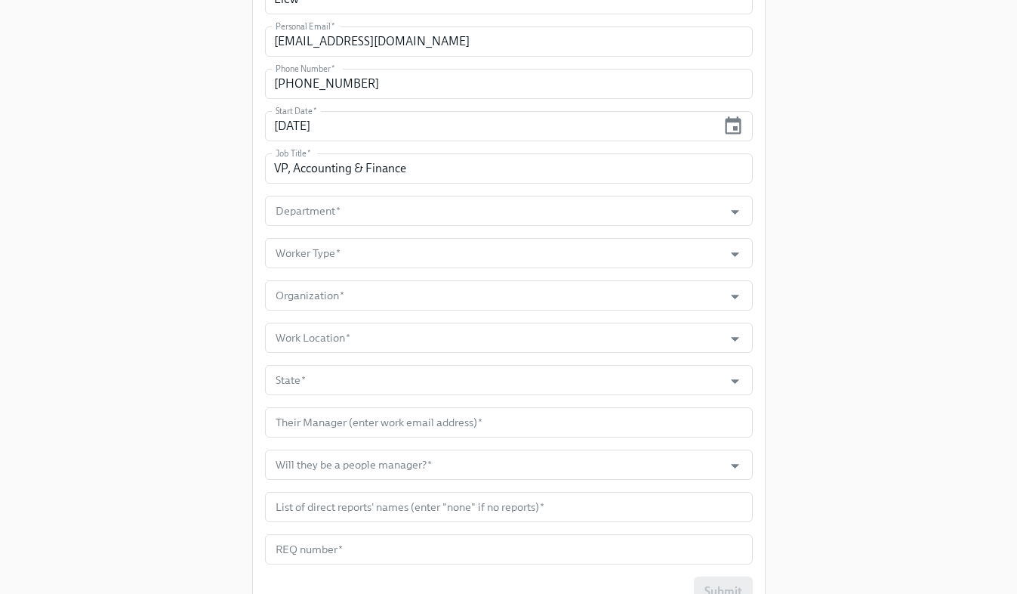
scroll to position [572, 0]
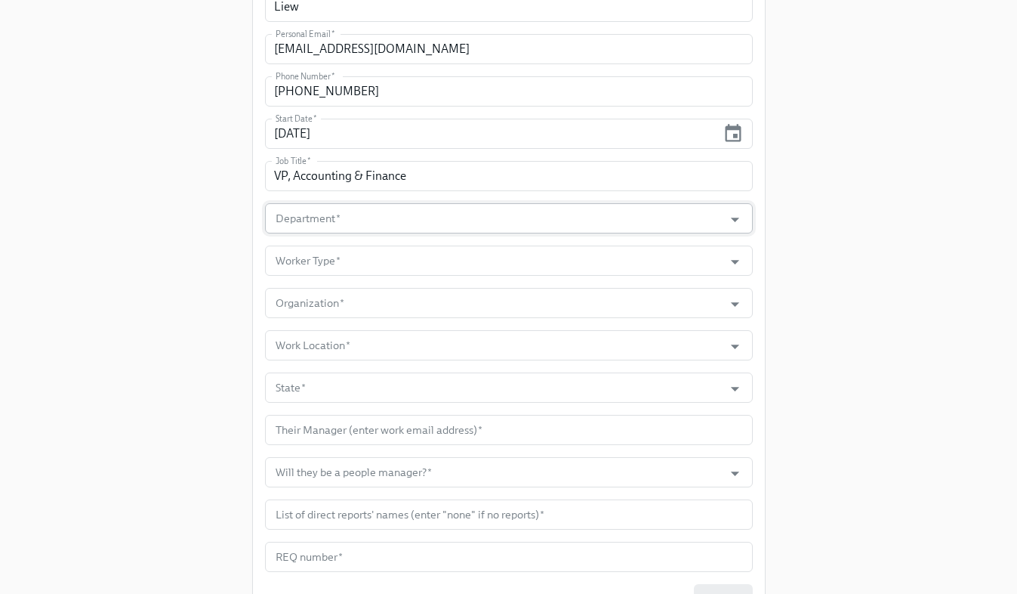
click at [313, 220] on input "Department   *" at bounding box center [495, 218] width 444 height 30
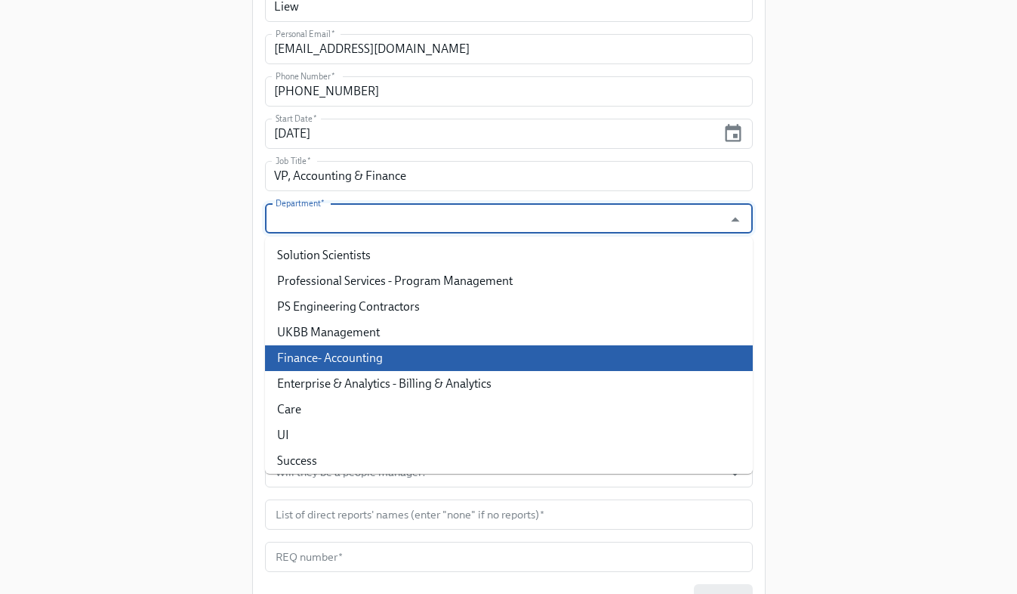
click at [338, 369] on li "Finance- Accounting" at bounding box center [509, 358] width 488 height 26
type input "Finance- Accounting"
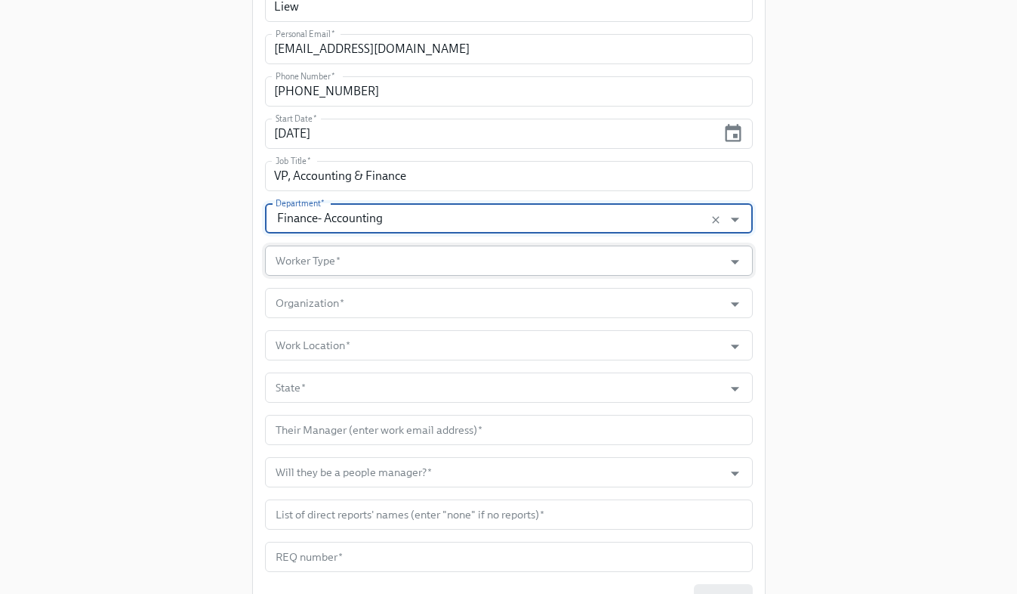
click at [292, 257] on input "Worker Type   *" at bounding box center [495, 260] width 444 height 30
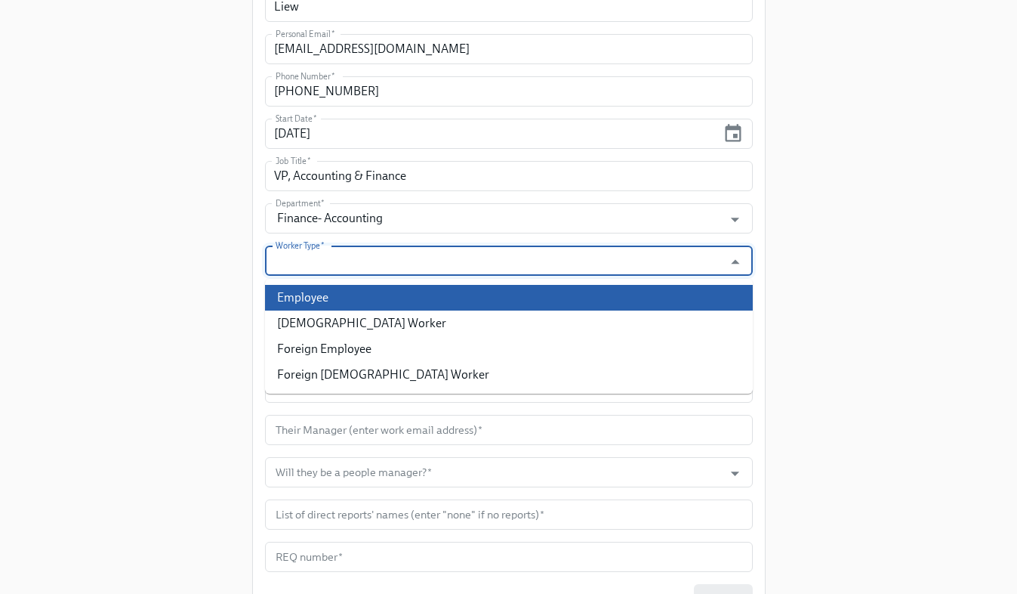
click at [314, 298] on li "Employee" at bounding box center [509, 298] width 488 height 26
type input "Employee"
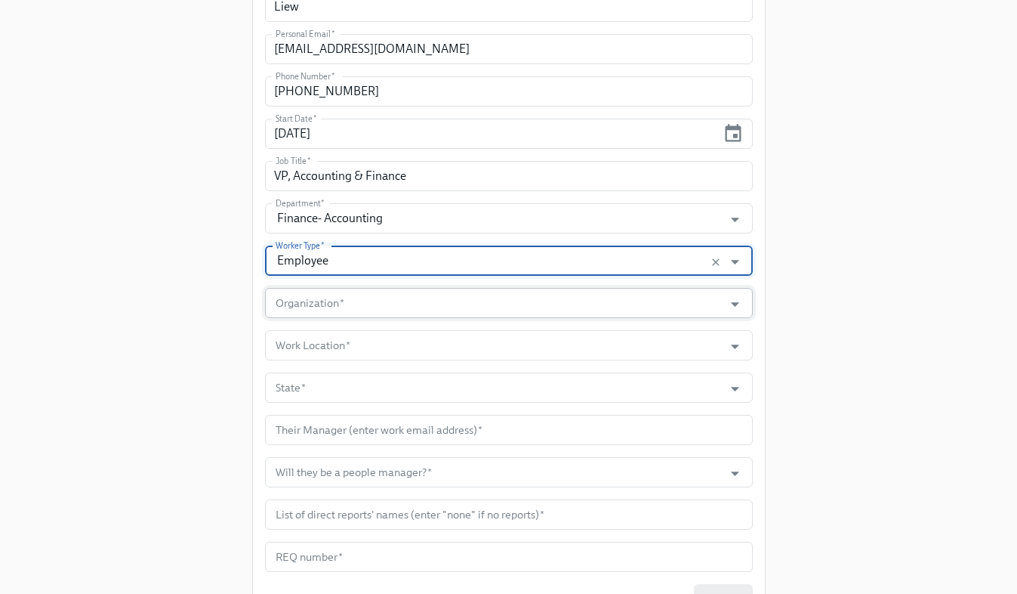
click at [319, 302] on input "Organization   *" at bounding box center [495, 303] width 444 height 30
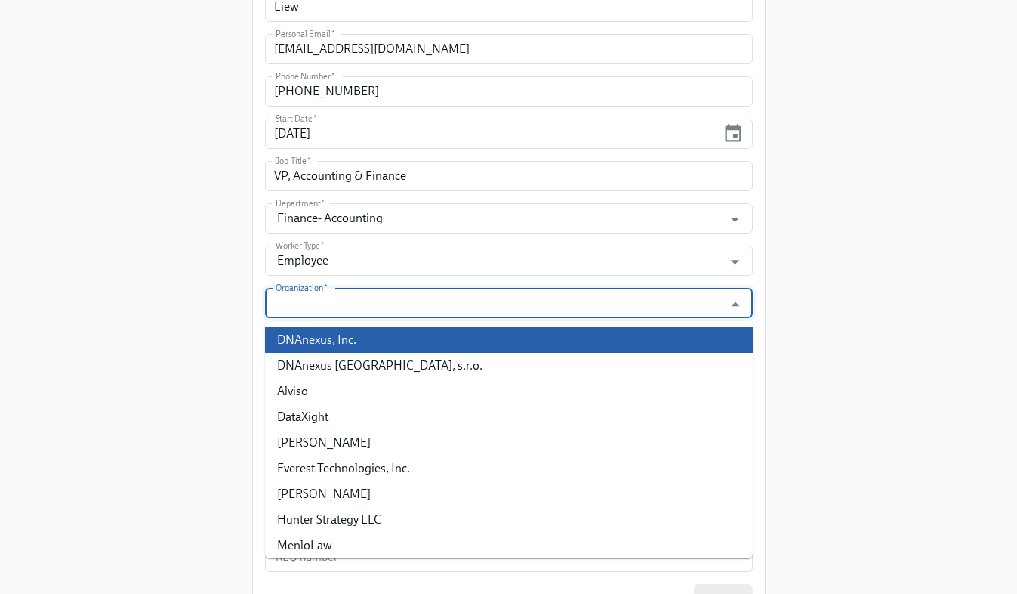
click at [303, 335] on li "DNAnexus, Inc." at bounding box center [509, 340] width 488 height 26
type input "DNAnexus, Inc."
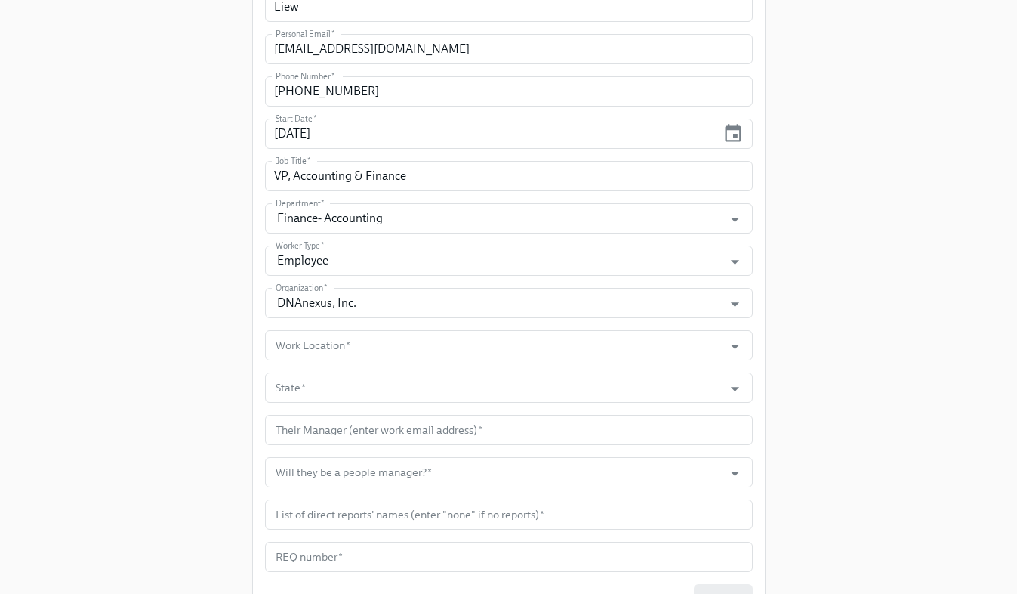
click at [243, 342] on div "Enrollment Form DNAnexus On-boarding For use by People Operations Only Please p…" at bounding box center [508, 33] width 969 height 1211
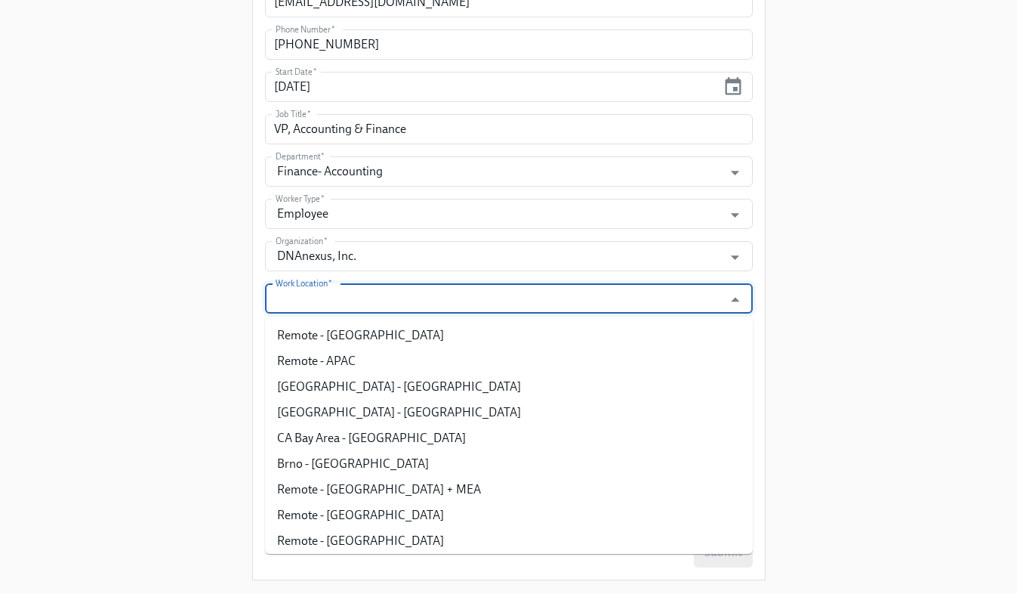
click at [308, 304] on input "Work Location   *" at bounding box center [495, 298] width 444 height 30
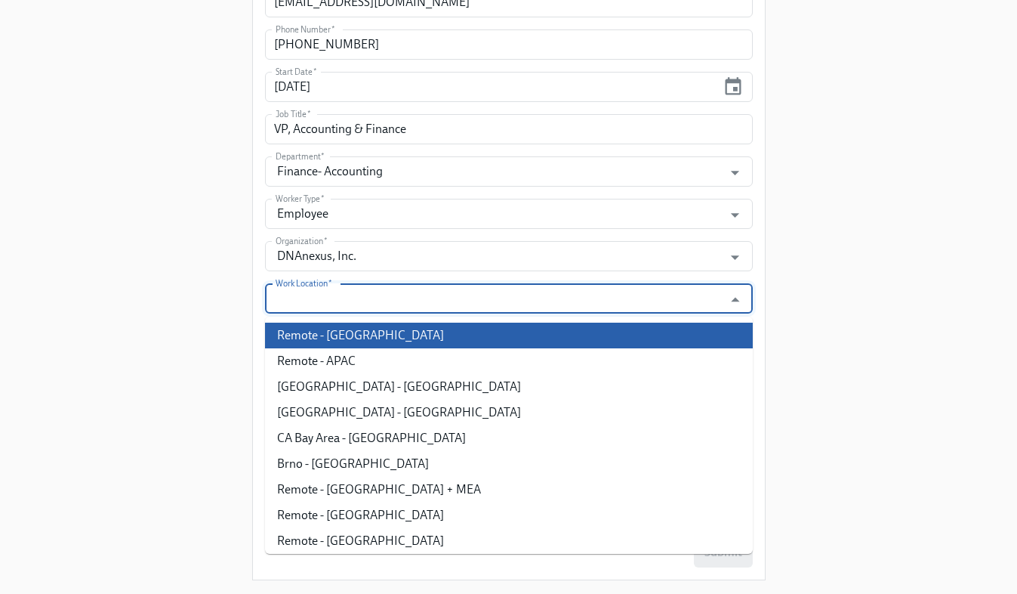
click at [320, 332] on li "Remote - [GEOGRAPHIC_DATA]" at bounding box center [509, 335] width 488 height 26
type input "Remote - [GEOGRAPHIC_DATA]"
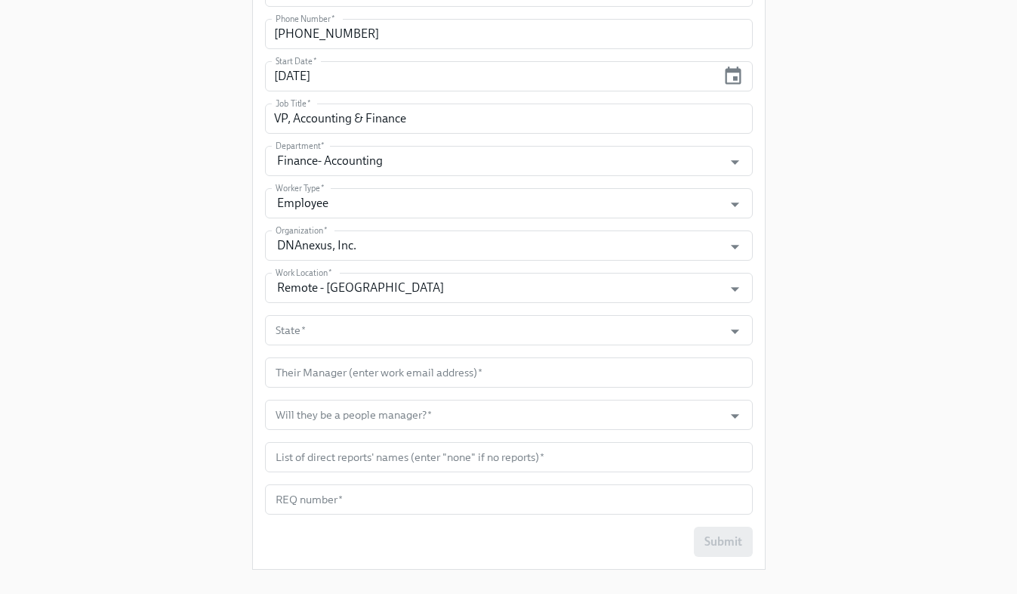
scroll to position [632, 0]
click at [305, 324] on input "State   *" at bounding box center [495, 328] width 444 height 30
click at [323, 332] on input "State   *" at bounding box center [495, 328] width 444 height 30
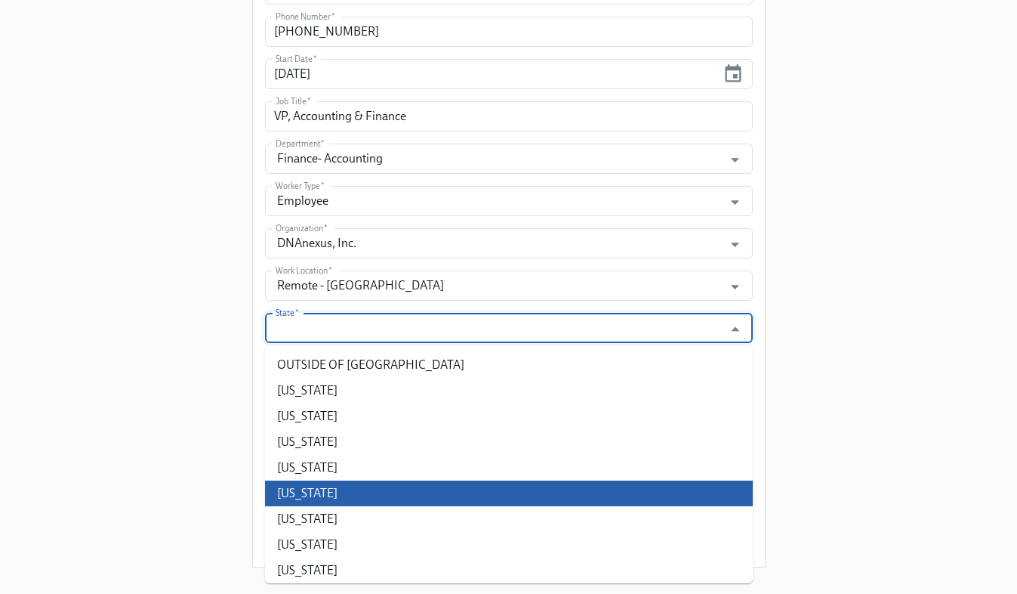
click at [307, 495] on li "[US_STATE]" at bounding box center [509, 493] width 488 height 26
type input "[US_STATE]"
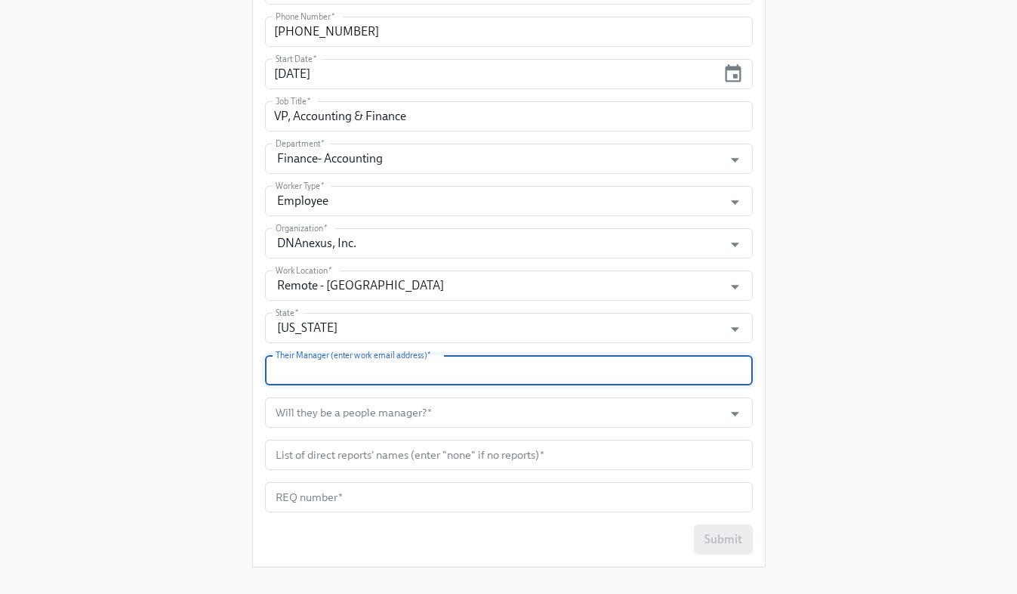
click at [316, 369] on input "text" at bounding box center [509, 370] width 488 height 30
type input "[EMAIL_ADDRESS][DOMAIN_NAME]"
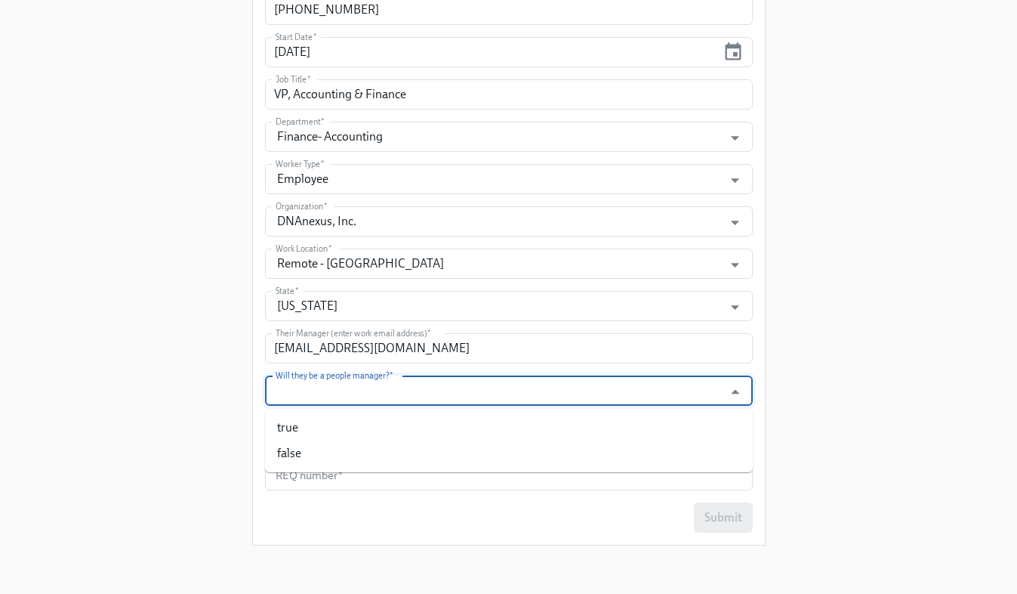
click at [334, 399] on input "Will they be a people manager?   *" at bounding box center [495, 390] width 444 height 30
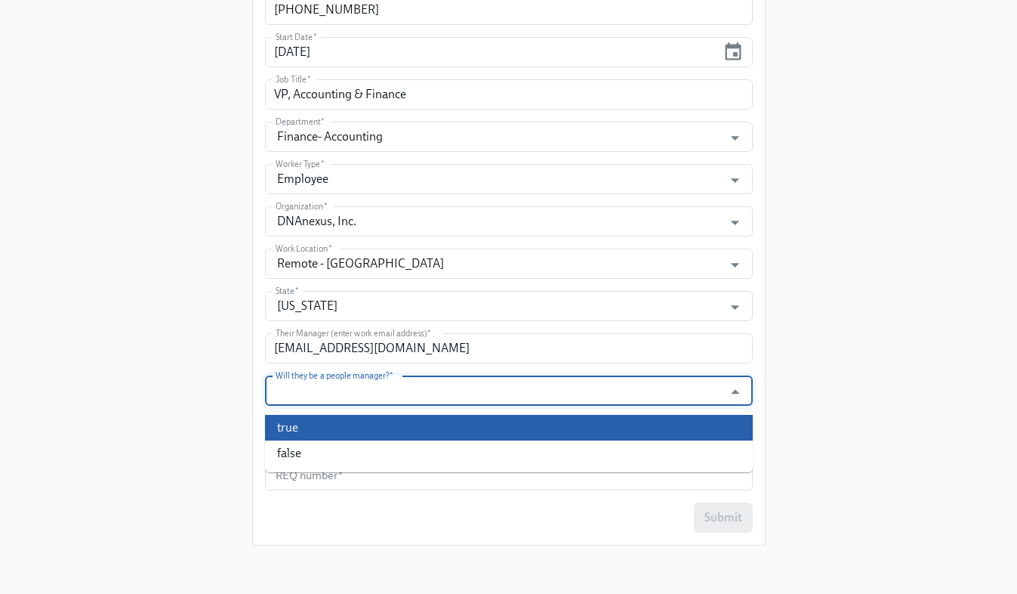
click at [322, 431] on li "true" at bounding box center [509, 428] width 488 height 26
type input "true"
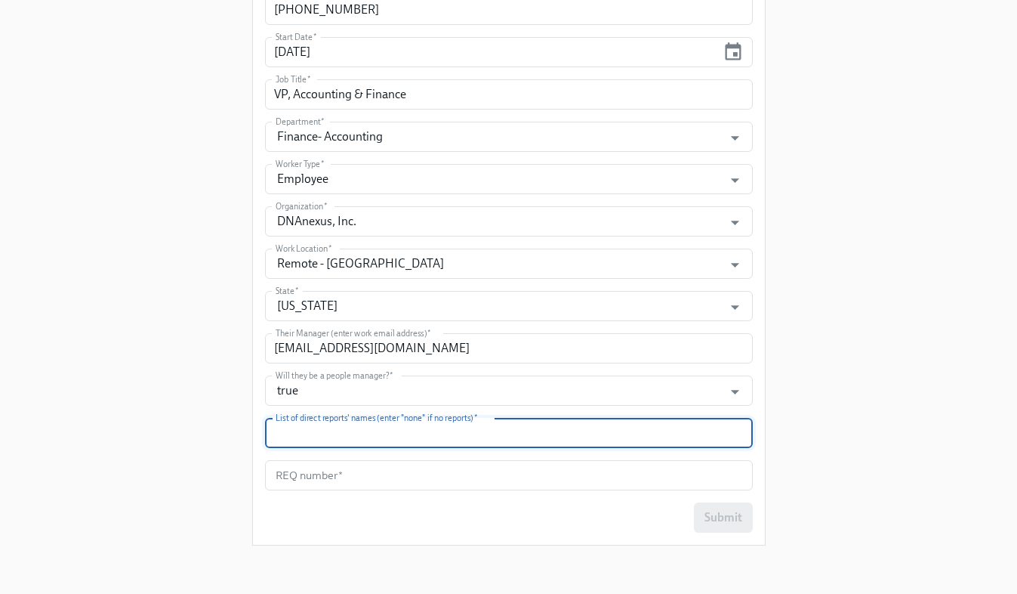
click at [316, 431] on input "text" at bounding box center [509, 433] width 488 height 30
type input "TBD"
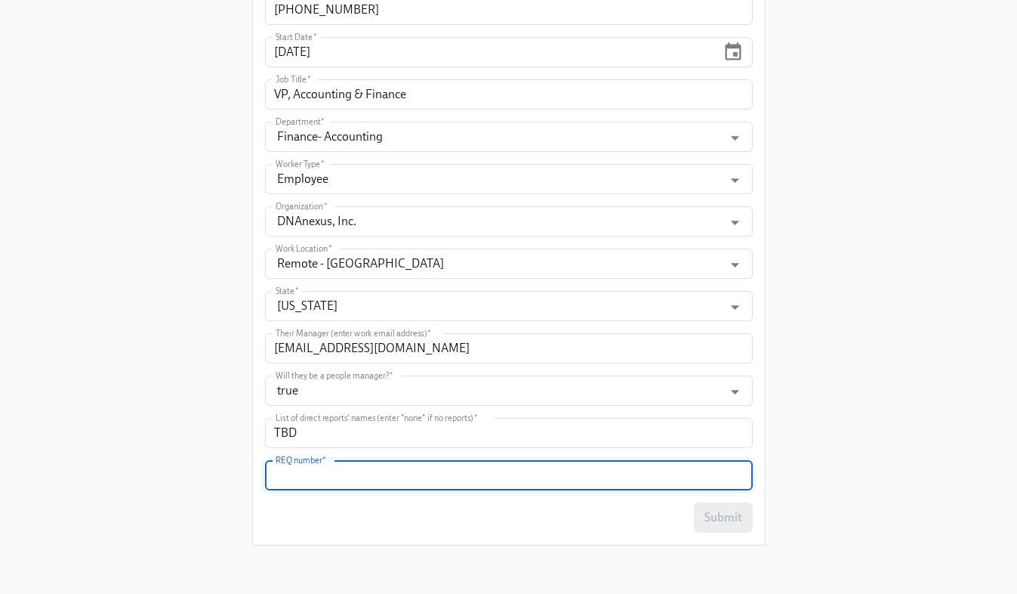
click at [406, 463] on input "text" at bounding box center [509, 475] width 488 height 30
paste input "2025-033-B25"
type input "2025-033-B25"
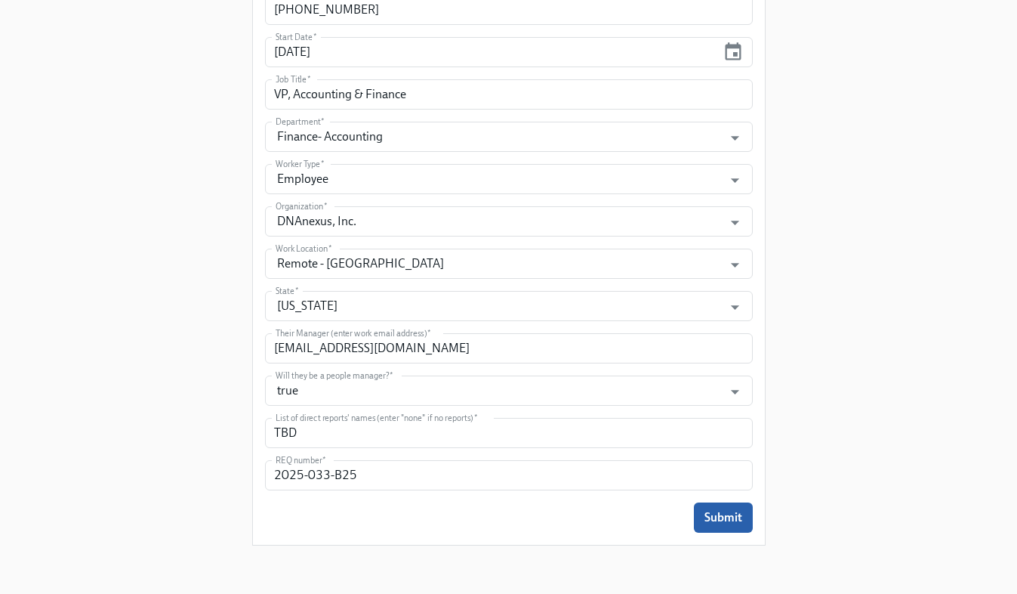
scroll to position [653, 0]
click at [726, 519] on span "Submit" at bounding box center [724, 518] width 38 height 15
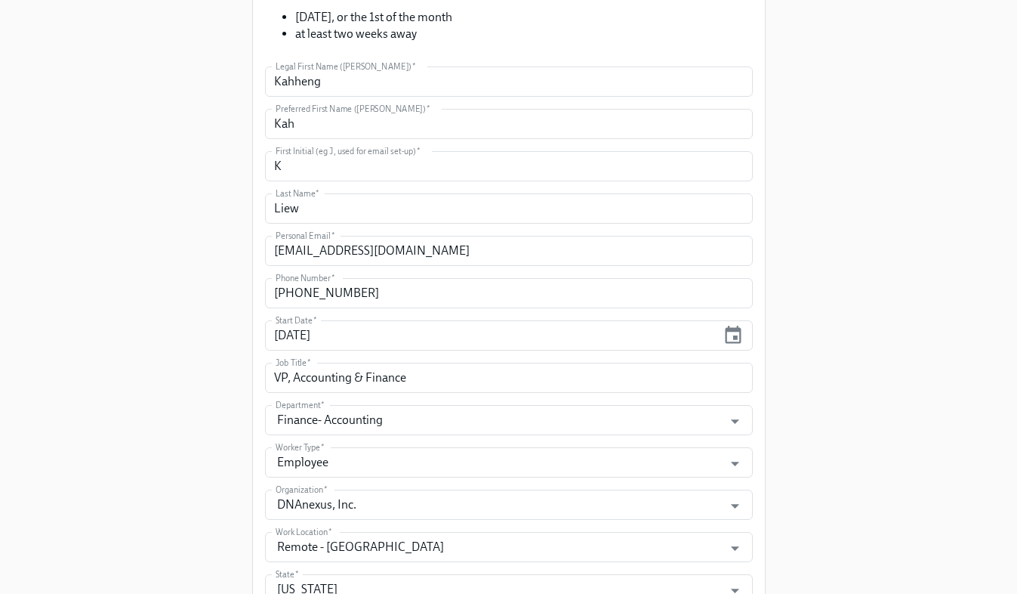
scroll to position [0, 0]
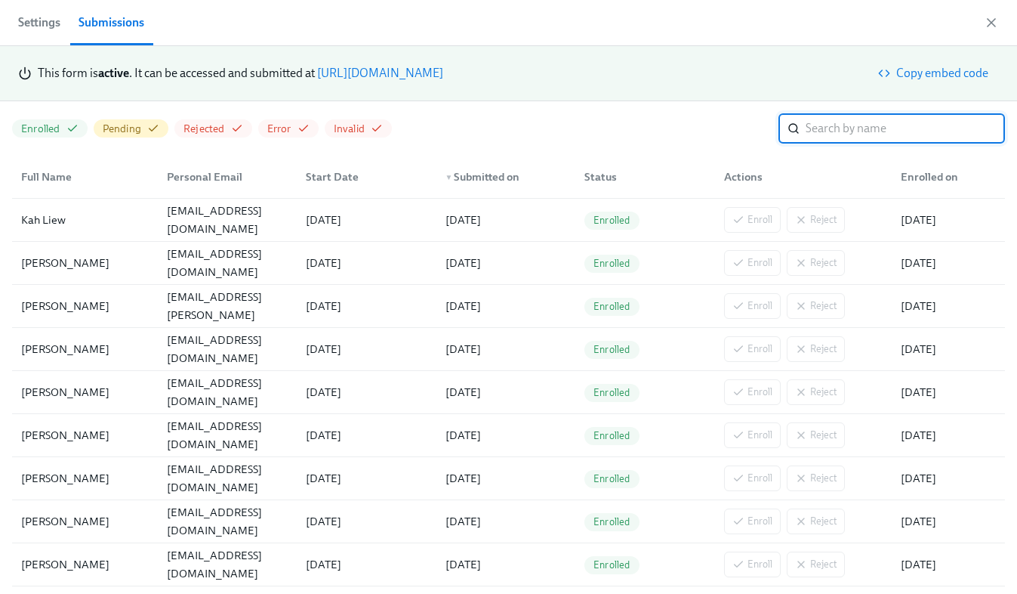
scroll to position [0, 6656]
